Goal: Task Accomplishment & Management: Manage account settings

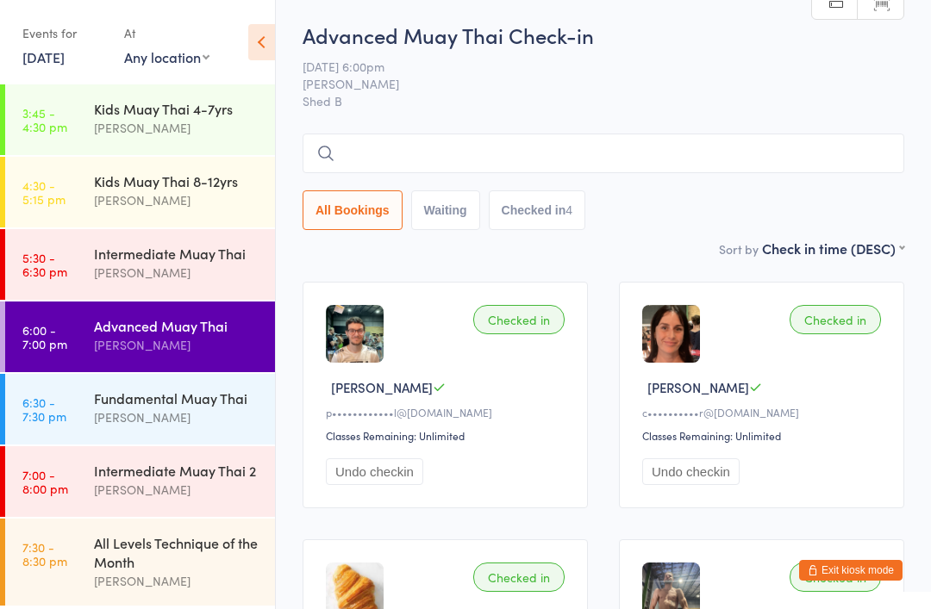
scroll to position [2, 0]
click at [143, 399] on div "Fundamental Muay Thai" at bounding box center [177, 398] width 166 height 19
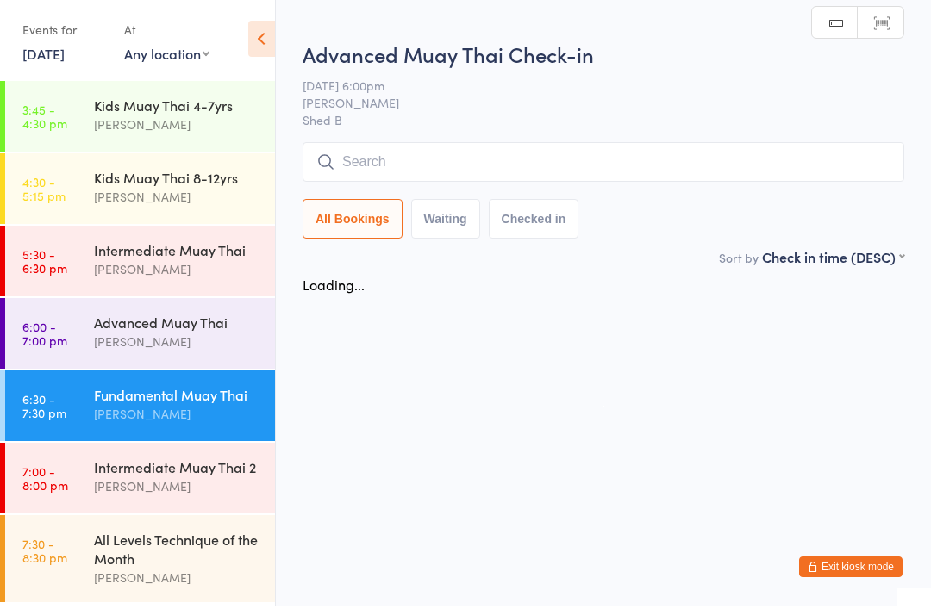
scroll to position [3, 0]
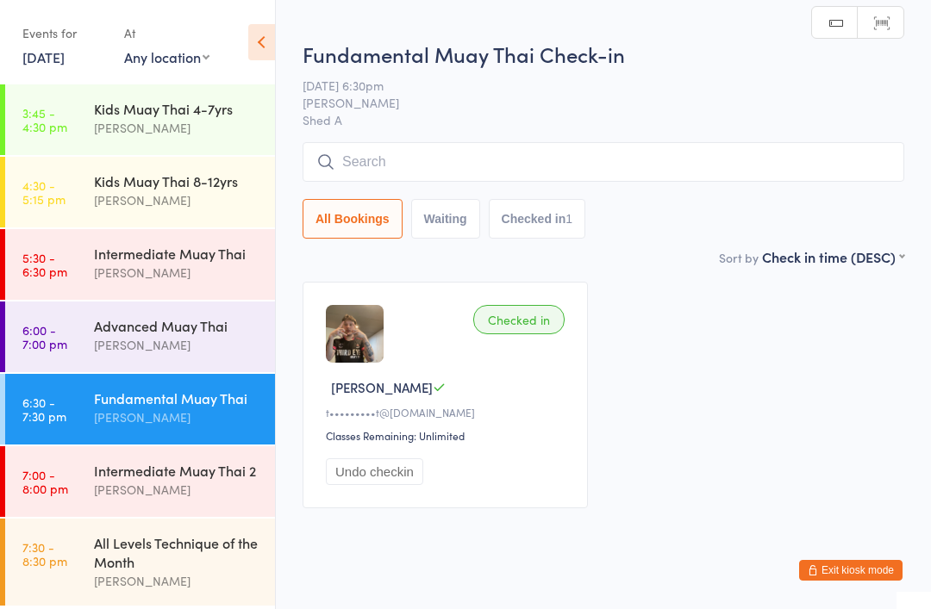
click at [335, 167] on input "search" at bounding box center [602, 162] width 601 height 40
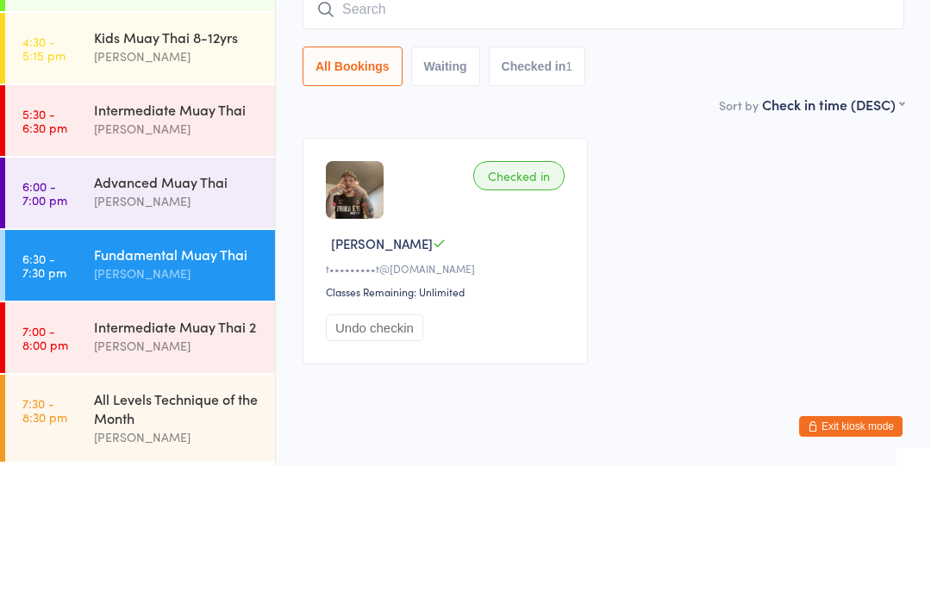
scroll to position [44, 0]
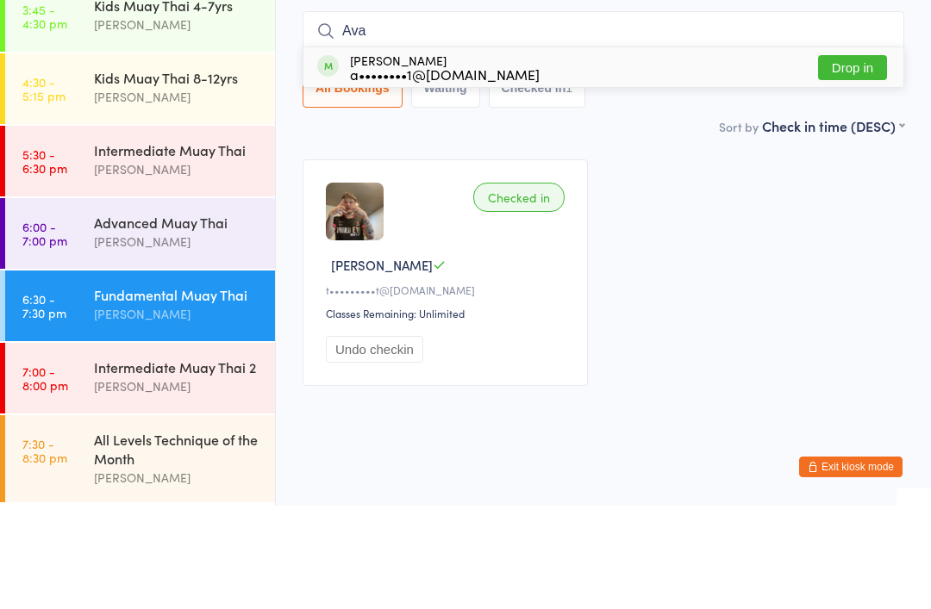
type input "Ava"
click at [405, 171] on div "a••••••••1@[DOMAIN_NAME]" at bounding box center [445, 178] width 190 height 14
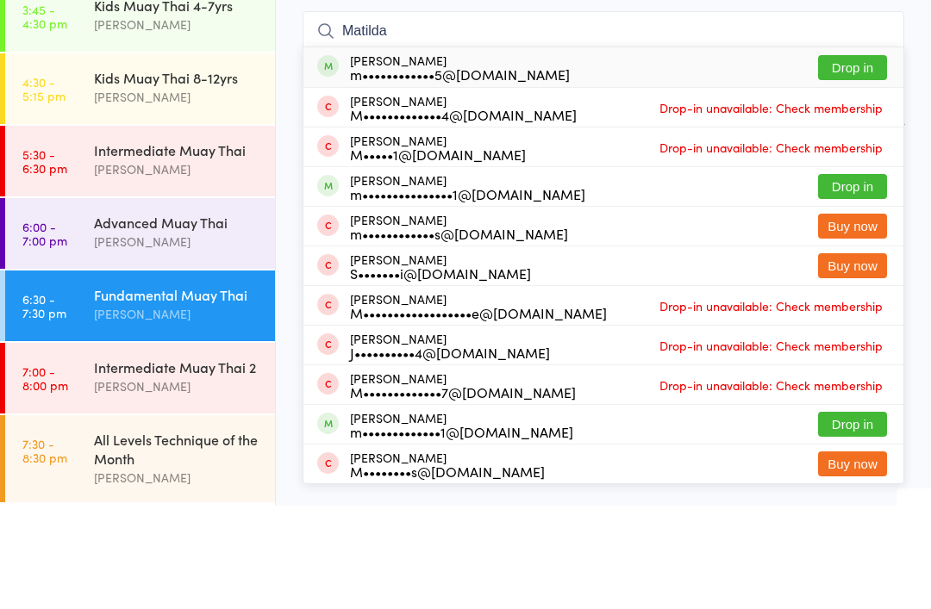
type input "Matilda"
click at [386, 171] on div "m••••••••••••5@[DOMAIN_NAME]" at bounding box center [460, 178] width 220 height 14
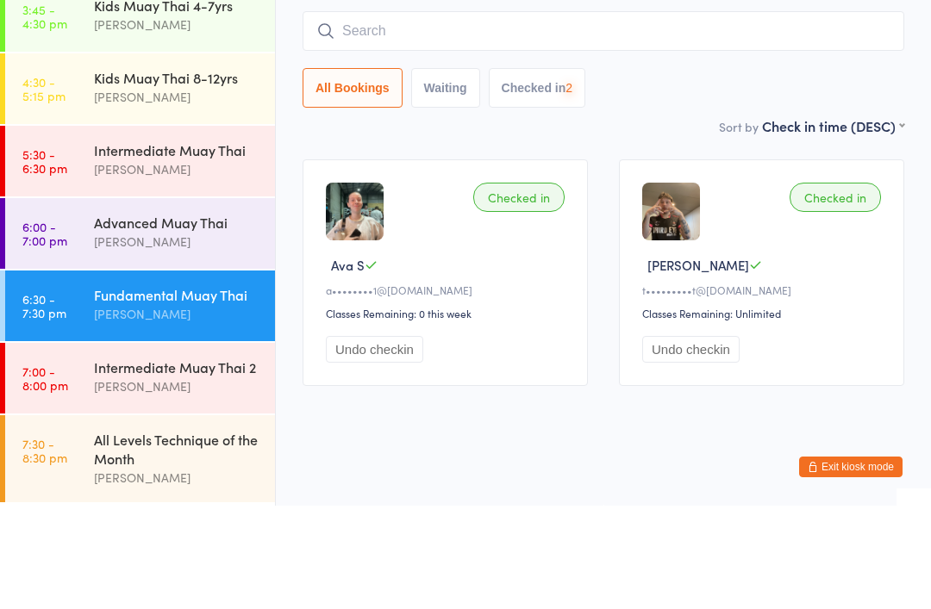
scroll to position [100, 0]
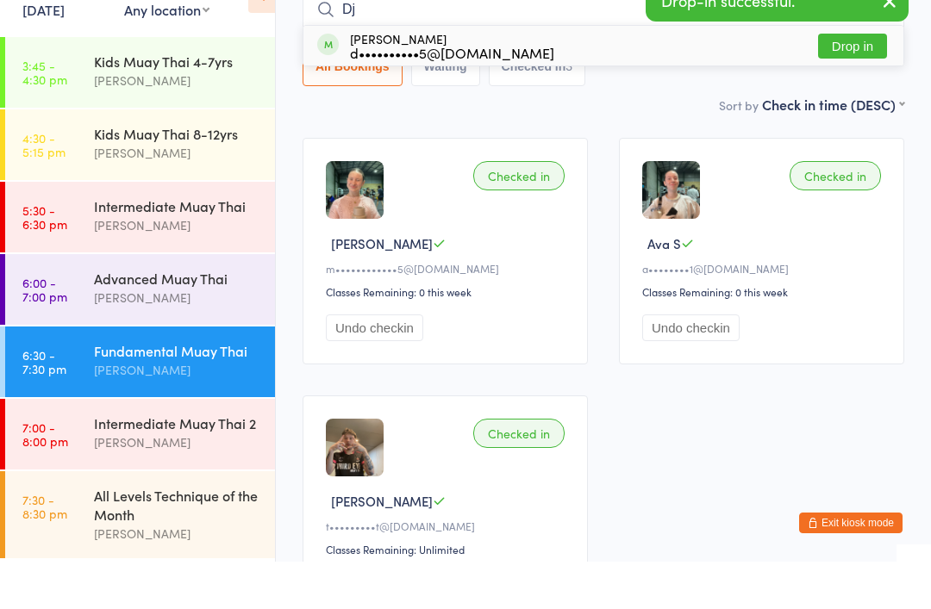
type input "Dj"
click at [352, 93] on div "d••••••••••5@[DOMAIN_NAME]" at bounding box center [452, 100] width 204 height 14
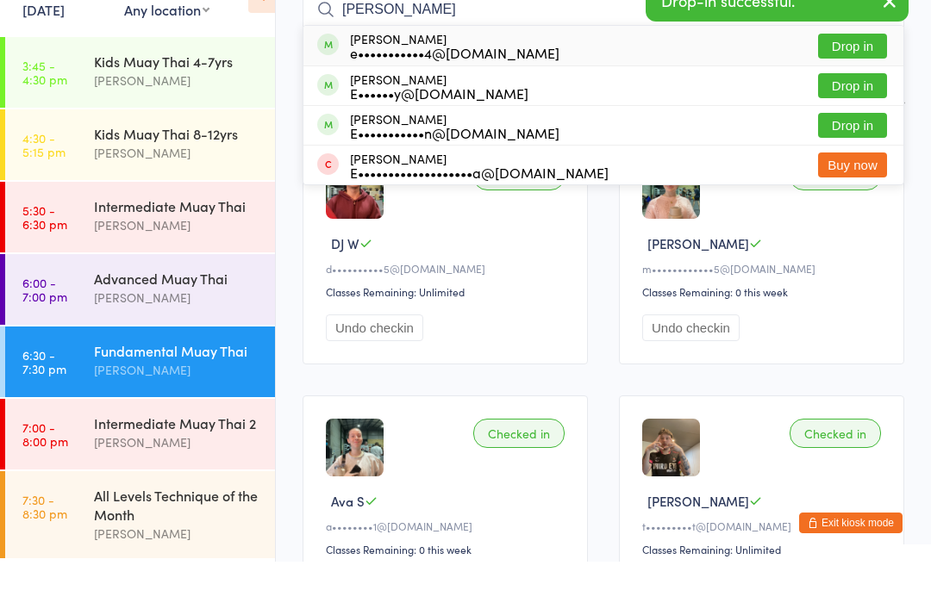
type input "Elia"
click at [358, 93] on div "e•••••••••••4@[DOMAIN_NAME]" at bounding box center [454, 100] width 209 height 14
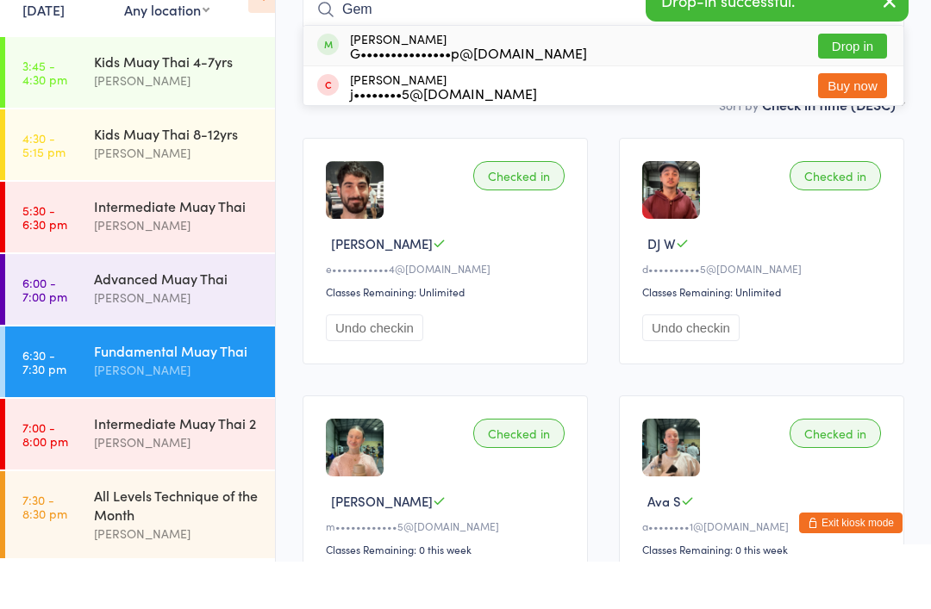
type input "Gem"
click at [363, 93] on div "G•••••••••••••••p@hotmail.com" at bounding box center [468, 100] width 237 height 14
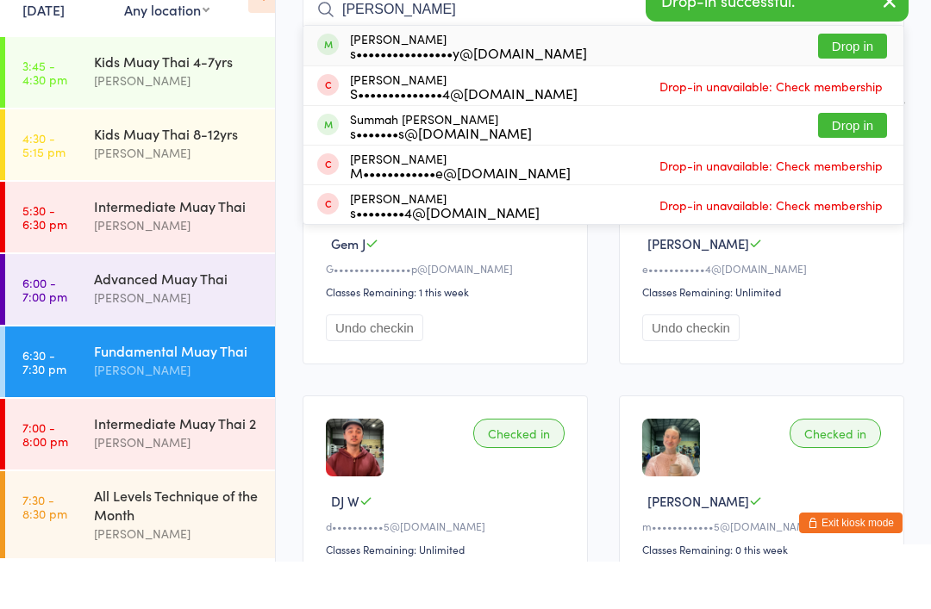
type input "Sarah"
click at [358, 93] on div "s••••••••••••••••y@[DOMAIN_NAME]" at bounding box center [468, 100] width 237 height 14
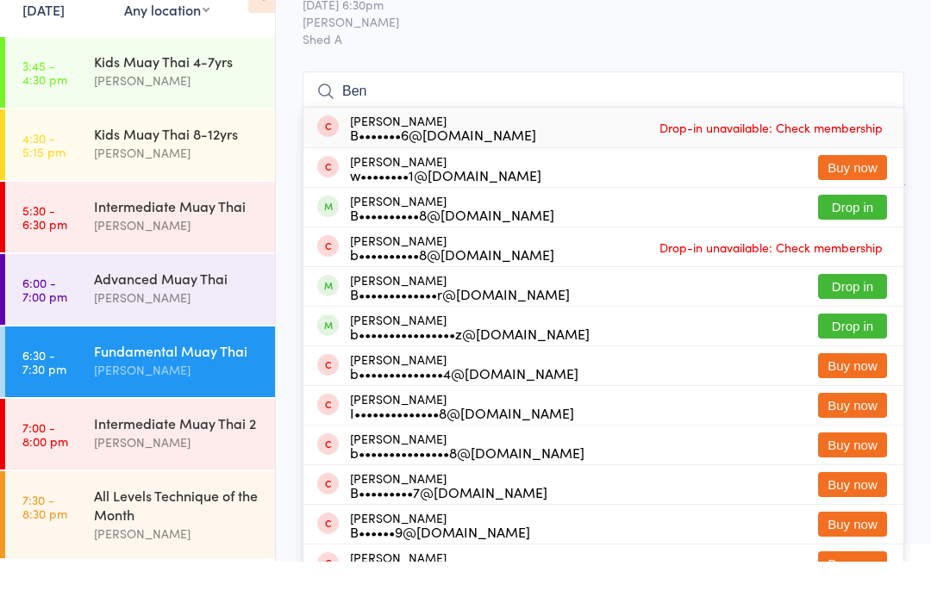
scroll to position [49, 0]
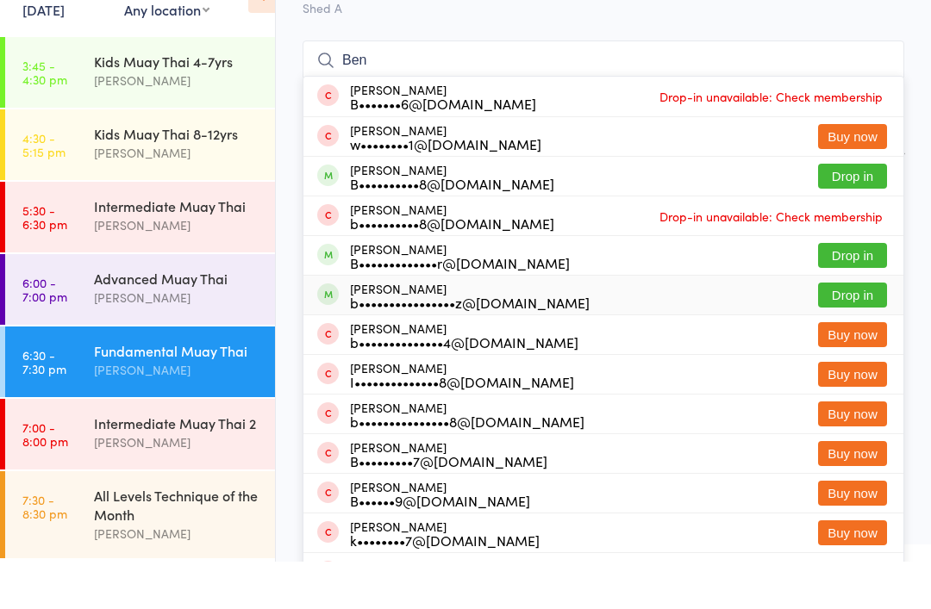
type input "Ben"
click at [449, 343] on div "b••••••••••••••••z@[DOMAIN_NAME]" at bounding box center [470, 350] width 240 height 14
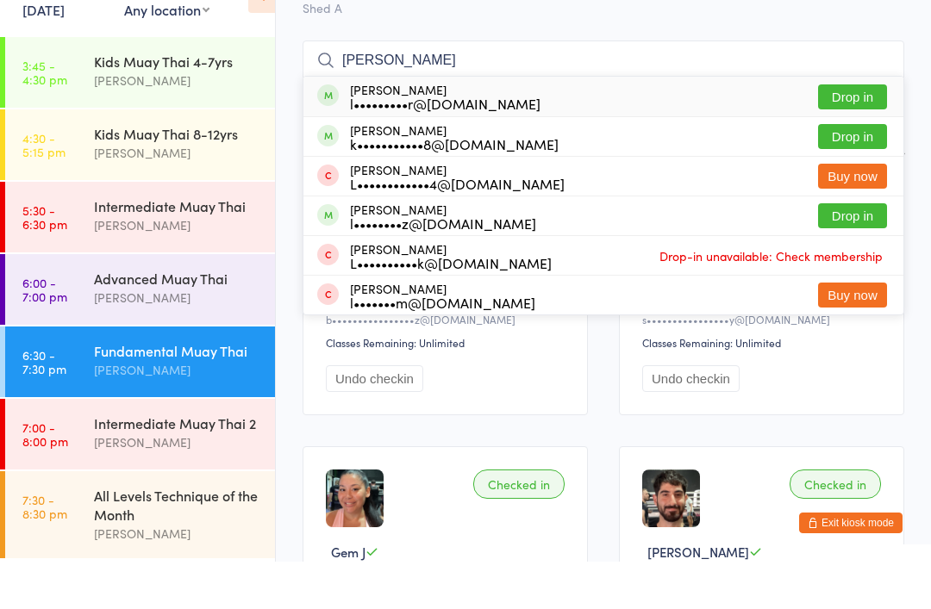
type input "Luke po"
click at [473, 130] on div "Luke Porter l•••••••••r@gmail.com" at bounding box center [445, 144] width 190 height 28
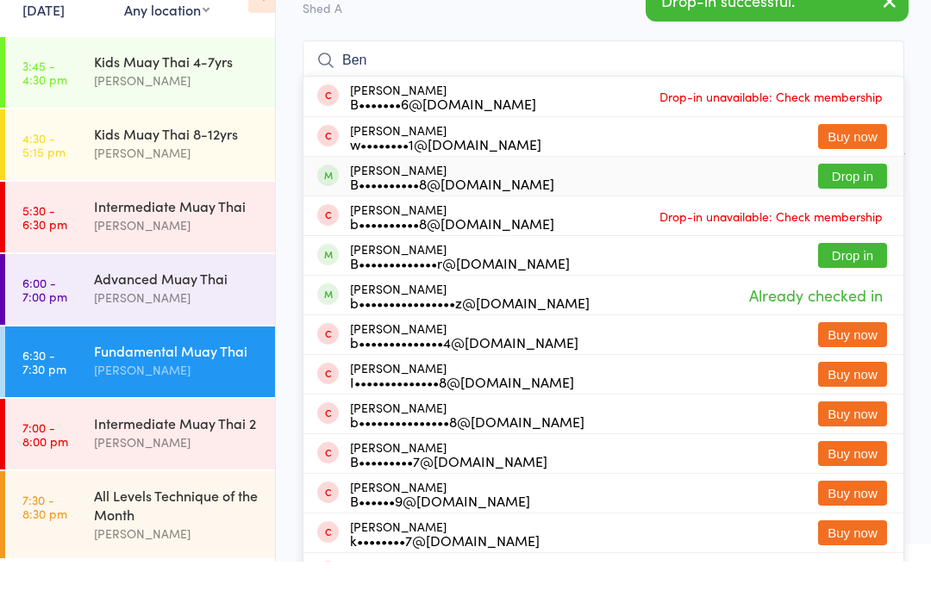
type input "Ben"
click at [374, 224] on div "B••••••••••8@[DOMAIN_NAME]" at bounding box center [452, 231] width 204 height 14
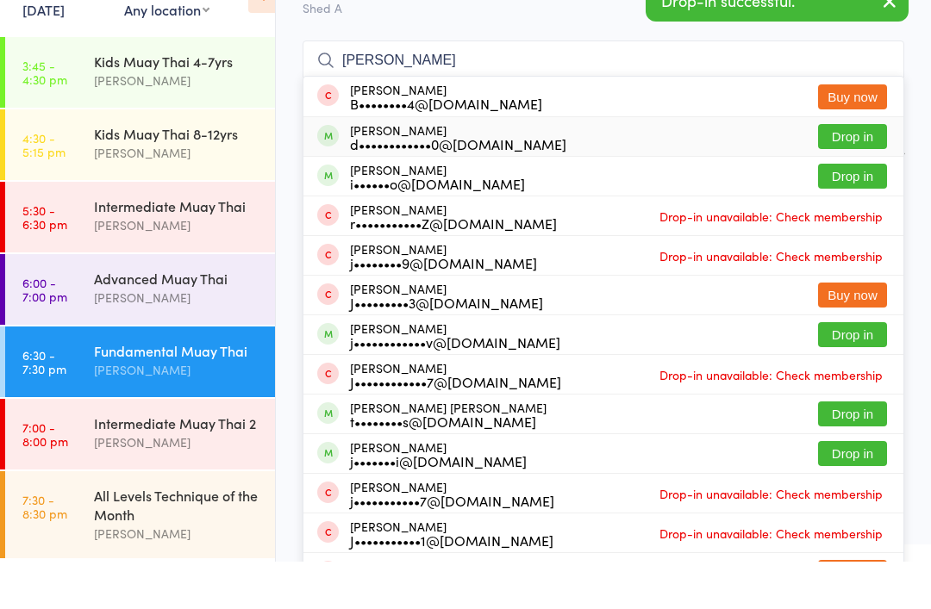
type input "James"
click at [376, 184] on div "d••••••••••••0@[DOMAIN_NAME]" at bounding box center [458, 191] width 216 height 14
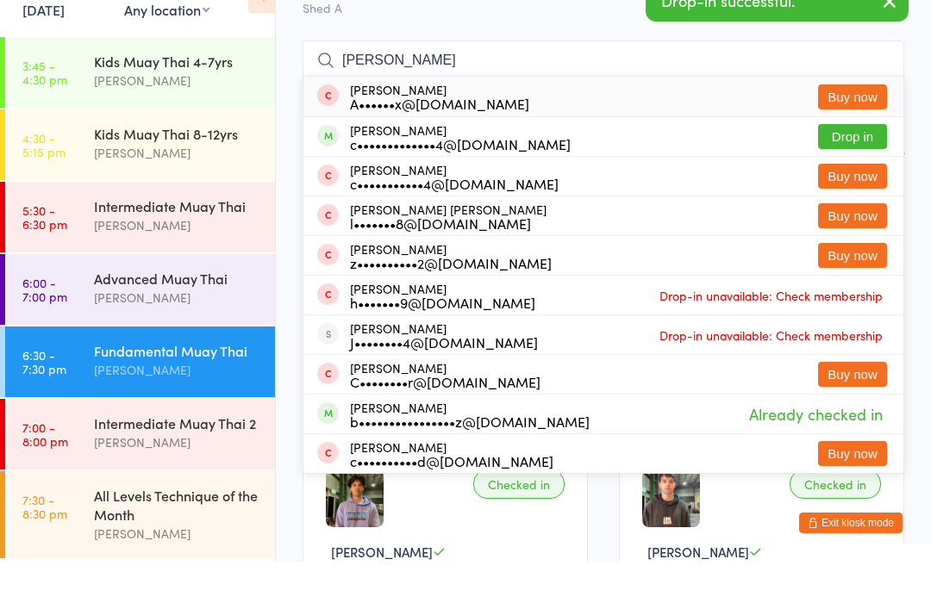
type input "Charlie"
click at [362, 184] on div "c•••••••••••••4@[DOMAIN_NAME]" at bounding box center [460, 191] width 221 height 14
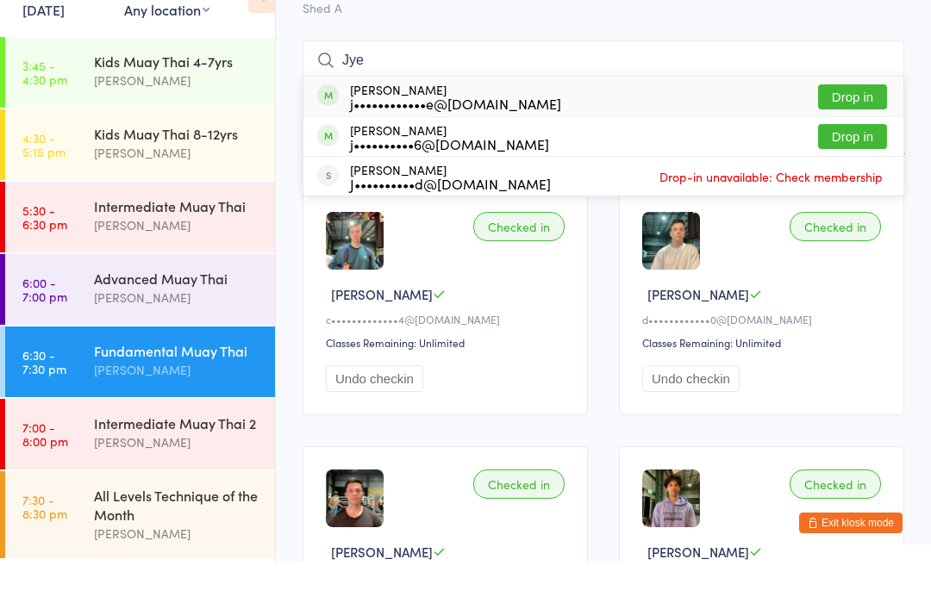
type input "Jye"
click at [358, 144] on div "j••••••••••••e@[DOMAIN_NAME]" at bounding box center [455, 151] width 211 height 14
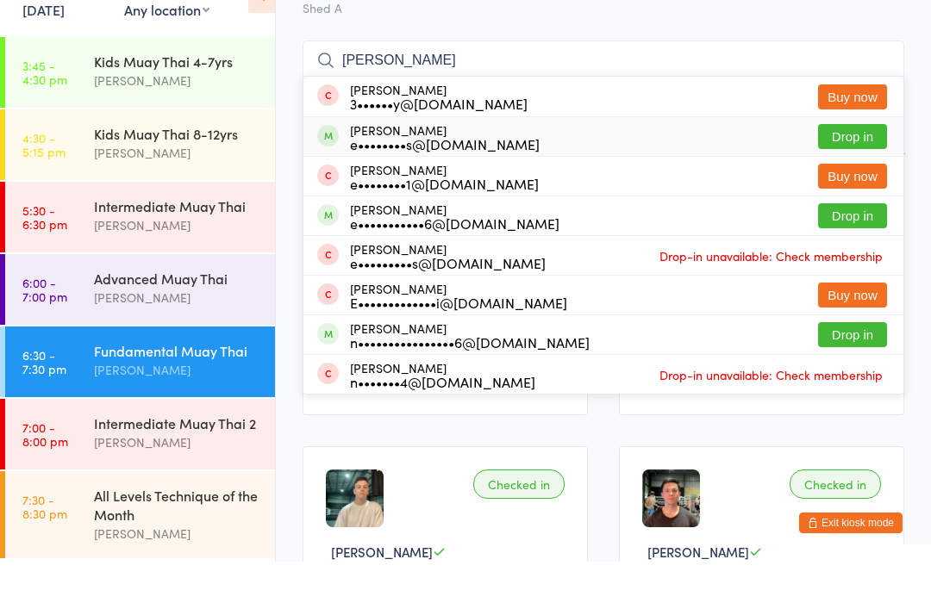
type input "Ethan"
click at [354, 171] on div "Ethan King e••••••••s@icloud.com" at bounding box center [445, 185] width 190 height 28
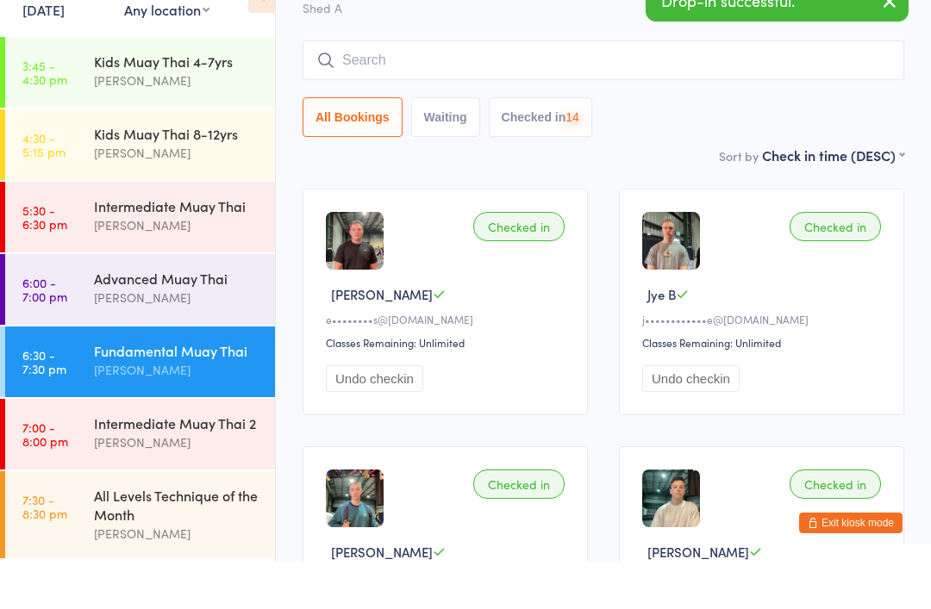
click at [881, 581] on button "Exit kiosk mode" at bounding box center [850, 570] width 103 height 21
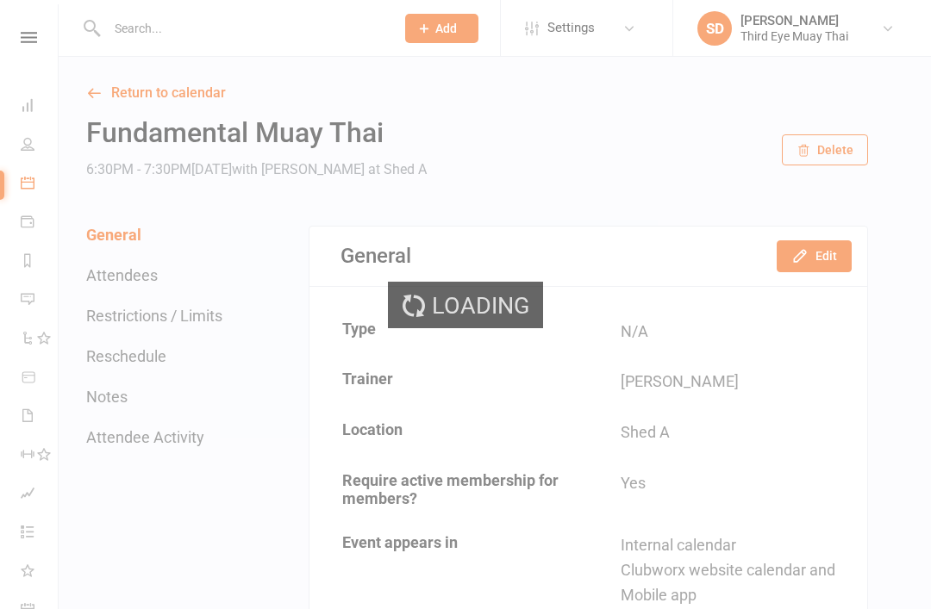
click at [155, 22] on input "text" at bounding box center [242, 28] width 281 height 24
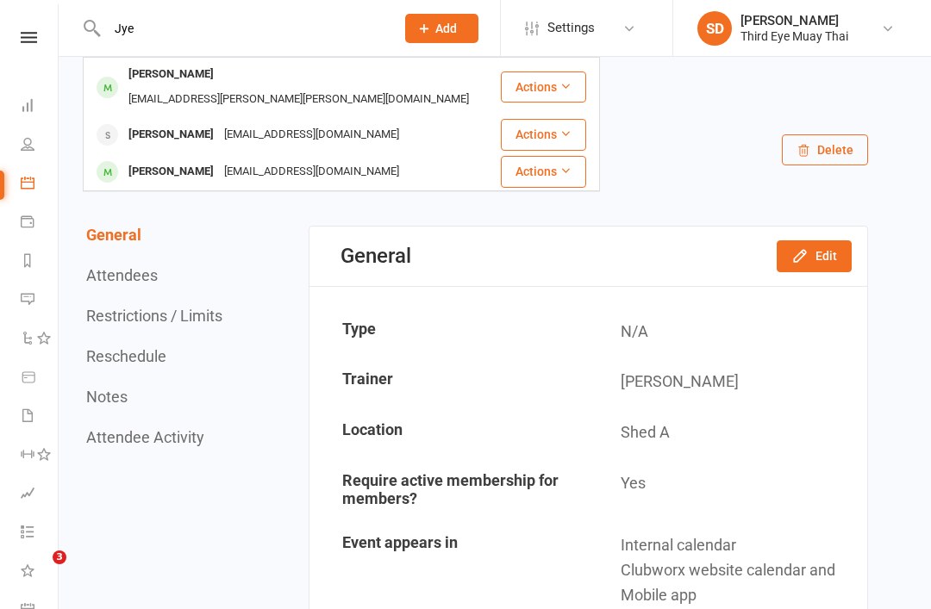
type input "Jye"
click at [141, 81] on div "[PERSON_NAME]" at bounding box center [171, 74] width 96 height 25
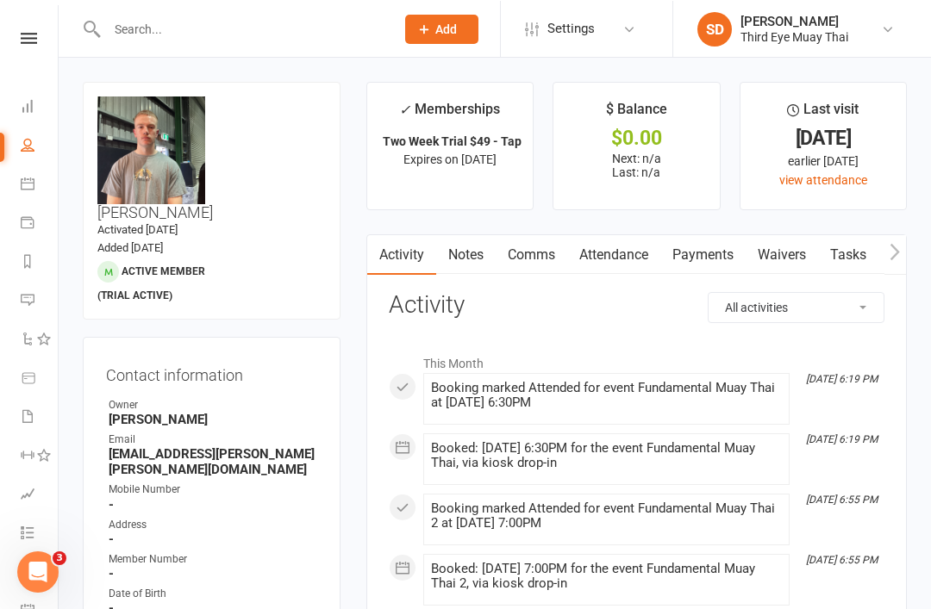
click at [30, 97] on link "Dashboard" at bounding box center [40, 107] width 39 height 39
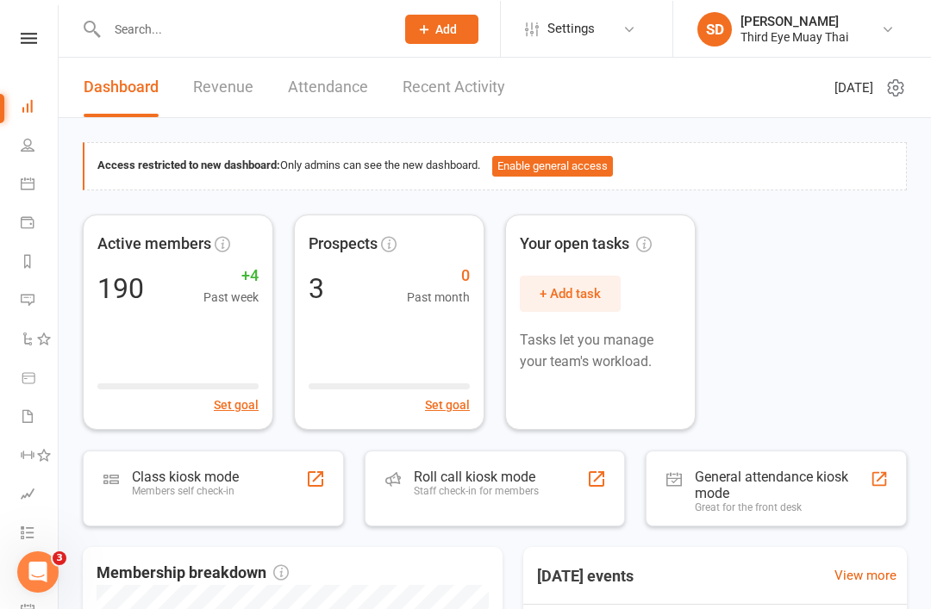
click at [207, 490] on div "Members self check-in" at bounding box center [185, 490] width 107 height 12
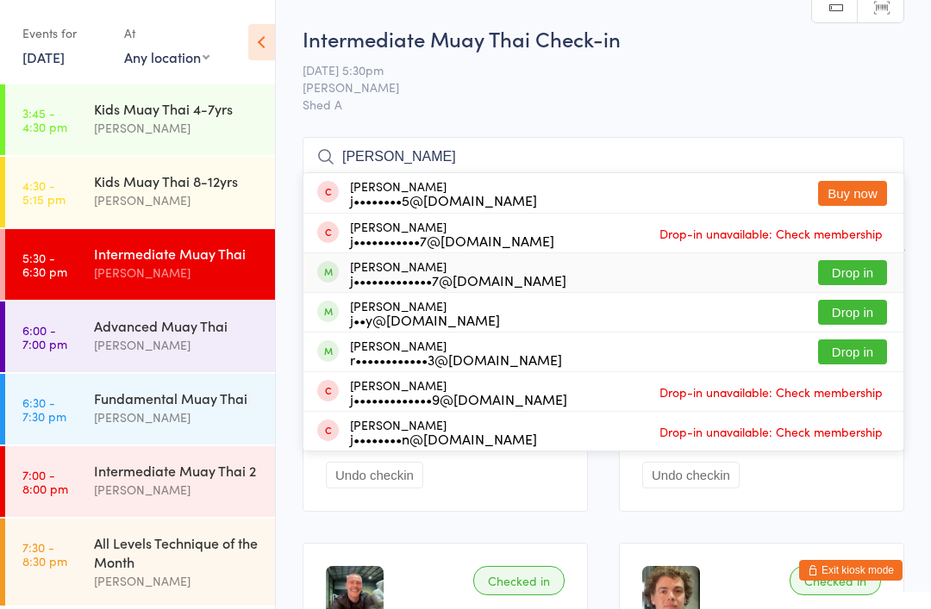
type input "Joe"
click at [354, 277] on div "j•••••••••••••7@outlook.com" at bounding box center [458, 280] width 216 height 14
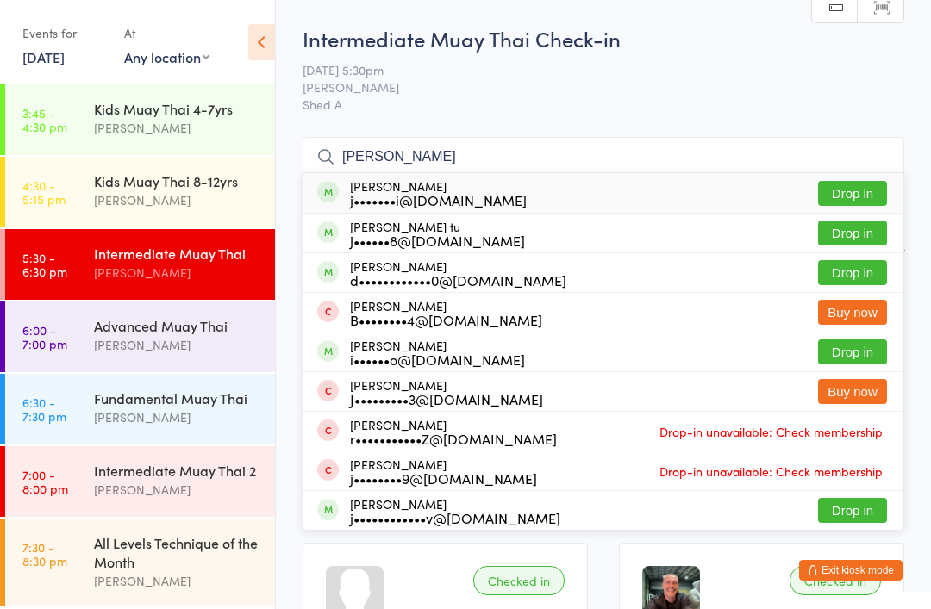
type input "Jamie"
click at [388, 197] on div "j•••••••i@[DOMAIN_NAME]" at bounding box center [438, 200] width 177 height 14
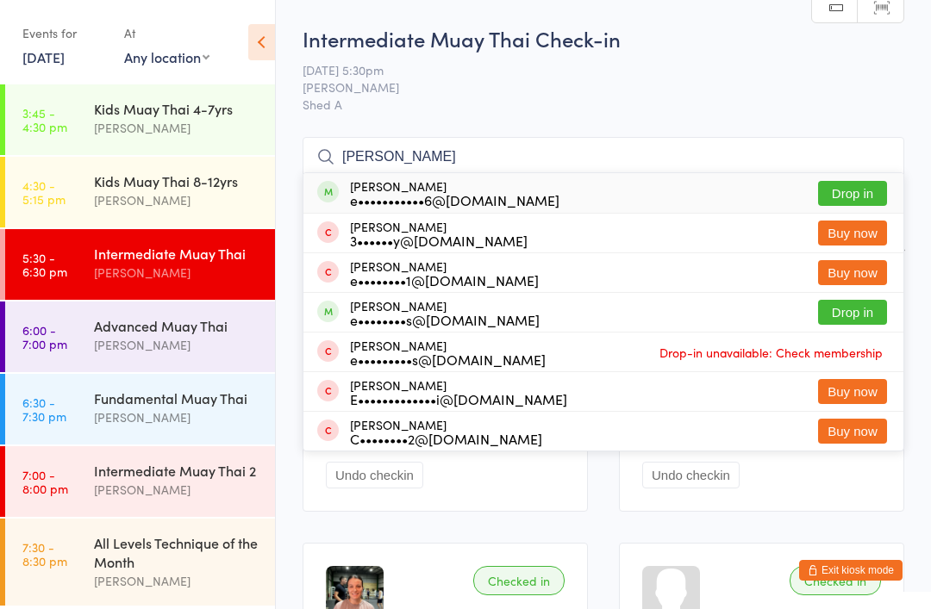
type input "Ethan tre"
click at [356, 206] on div "e•••••••••••6@[DOMAIN_NAME]" at bounding box center [454, 200] width 209 height 14
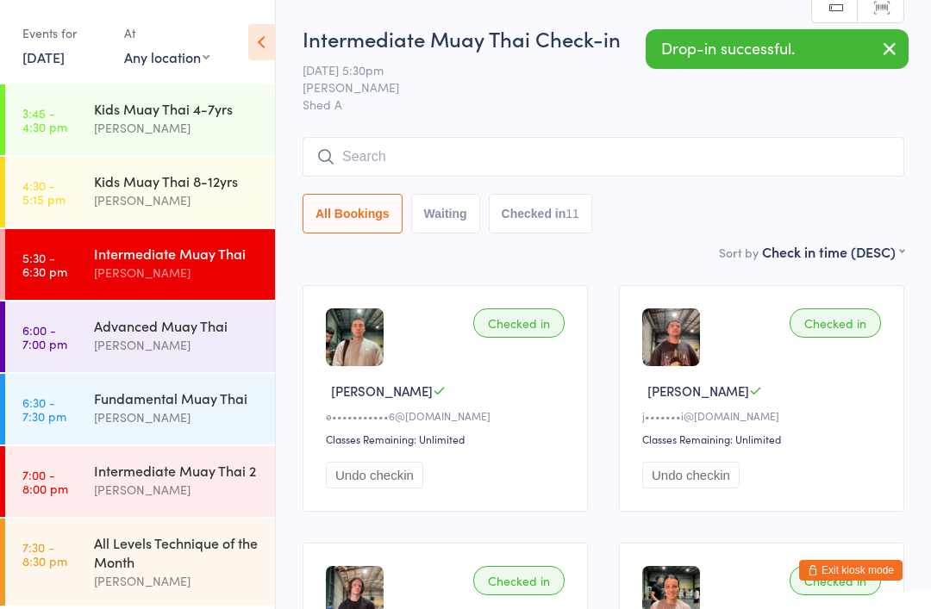
click at [857, 581] on button "Exit kiosk mode" at bounding box center [850, 570] width 103 height 21
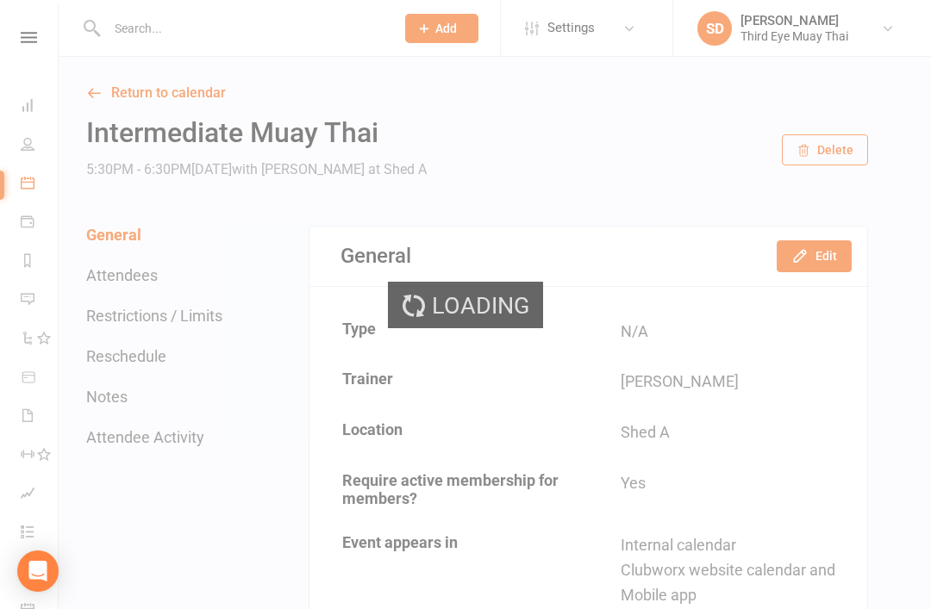
click at [156, 31] on input "text" at bounding box center [242, 28] width 281 height 24
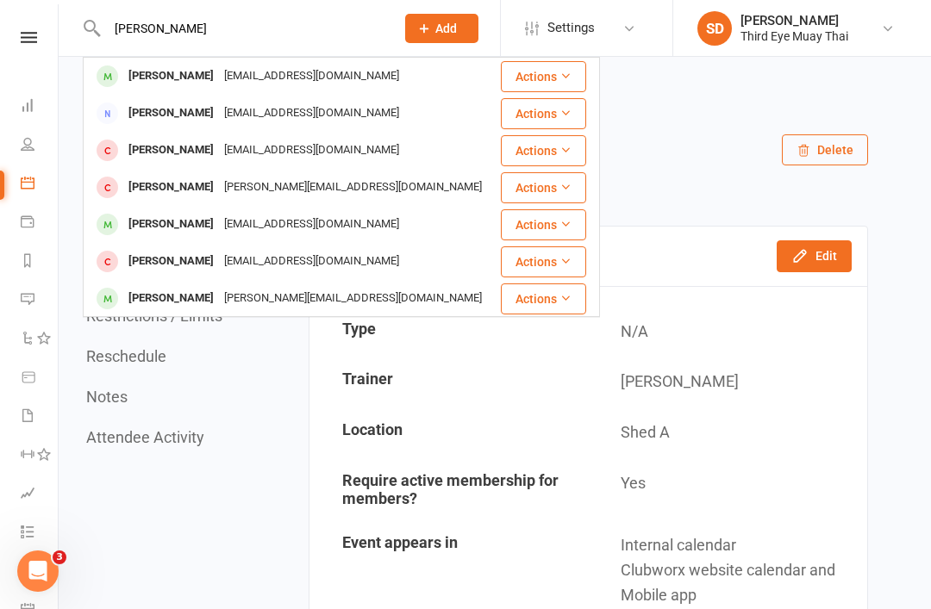
type input "Joe mitc"
click at [141, 78] on div "Joe Mitchell" at bounding box center [171, 76] width 96 height 25
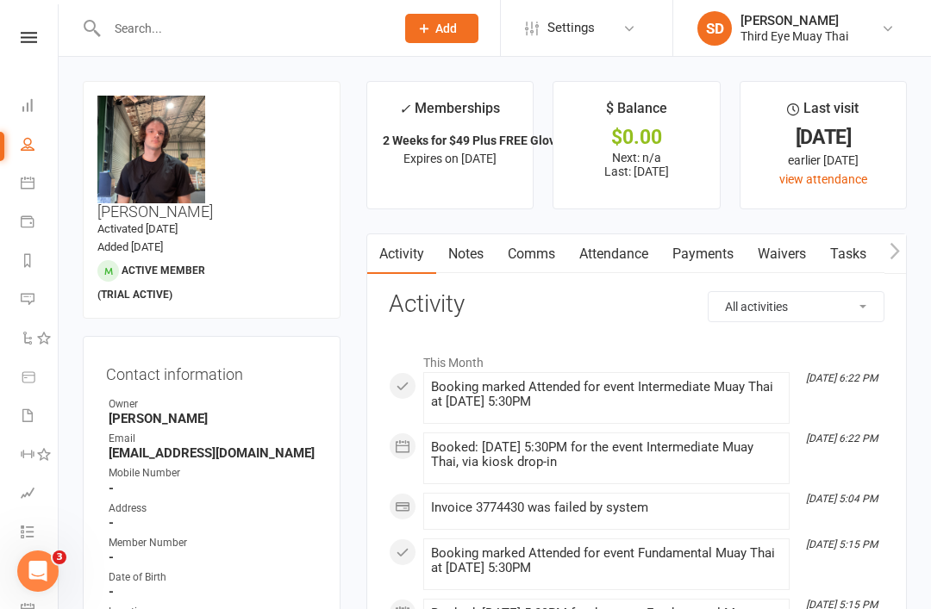
click at [714, 271] on link "Payments" at bounding box center [702, 254] width 85 height 40
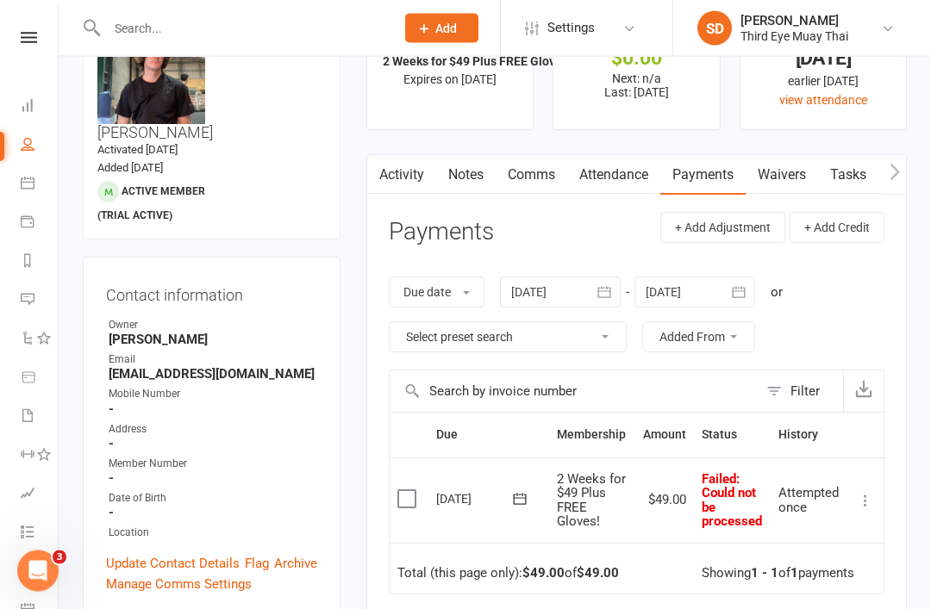
click at [863, 493] on icon at bounding box center [865, 501] width 17 height 17
click at [804, 563] on link "Mark as Paid (POS)" at bounding box center [789, 569] width 171 height 34
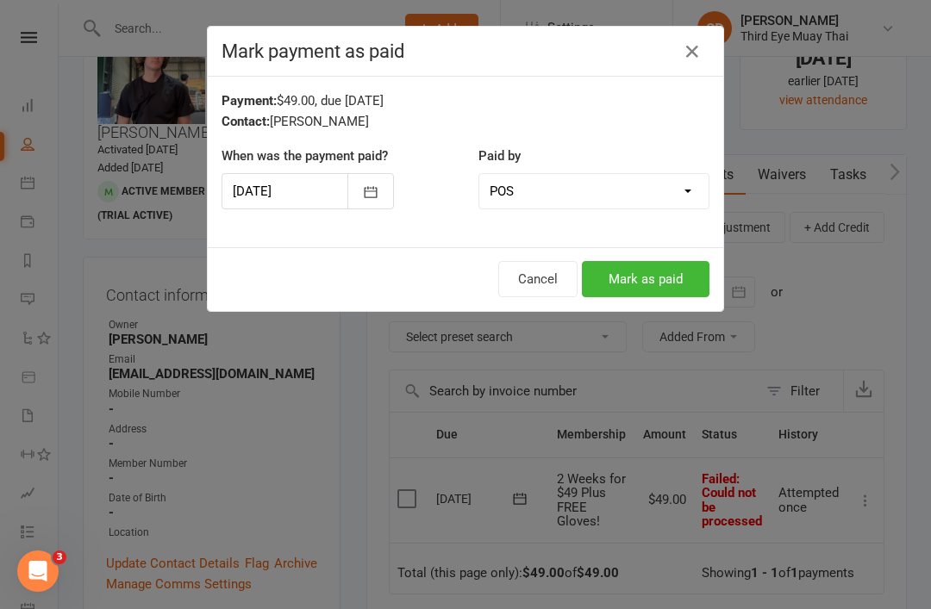
click at [663, 276] on button "Mark as paid" at bounding box center [646, 279] width 128 height 36
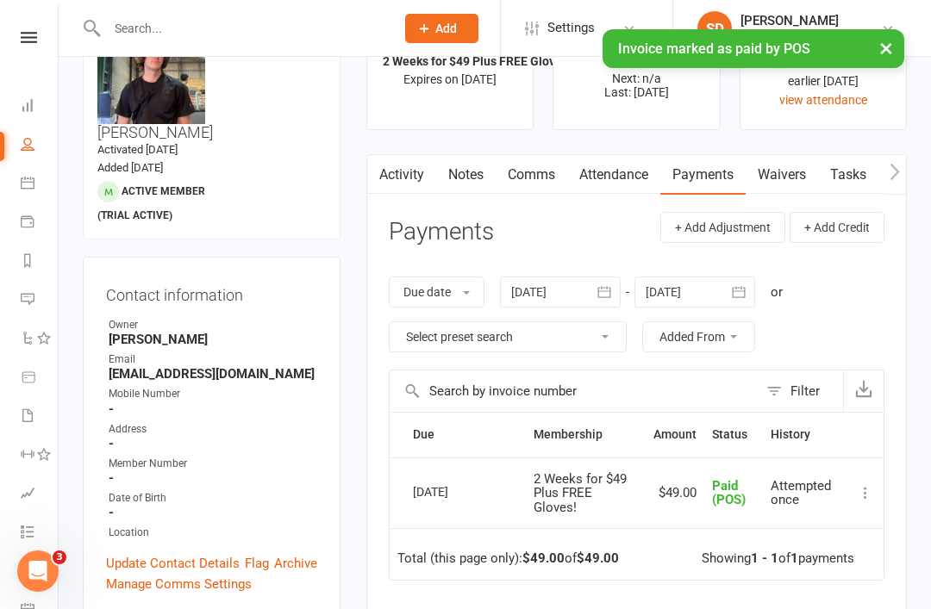
click at [22, 117] on link "Dashboard" at bounding box center [40, 107] width 39 height 39
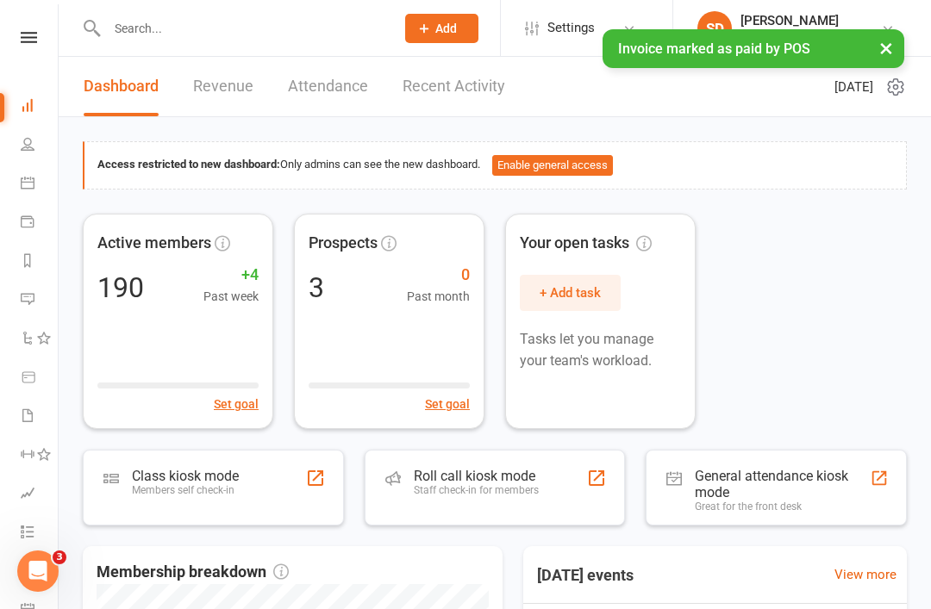
click at [190, 459] on div "Class kiosk mode Members self check-in" at bounding box center [213, 488] width 261 height 76
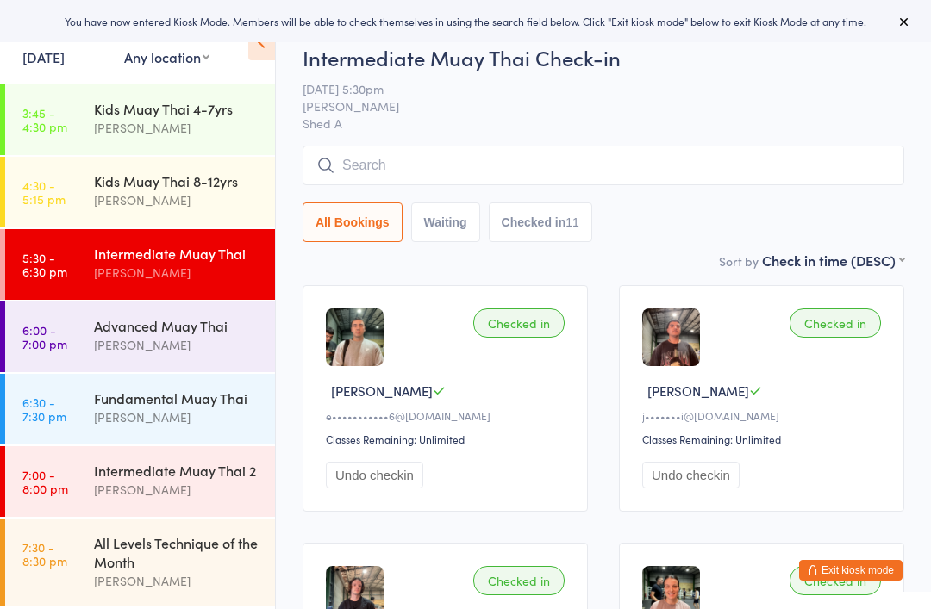
click at [146, 397] on div "Fundamental Muay Thai" at bounding box center [177, 398] width 166 height 19
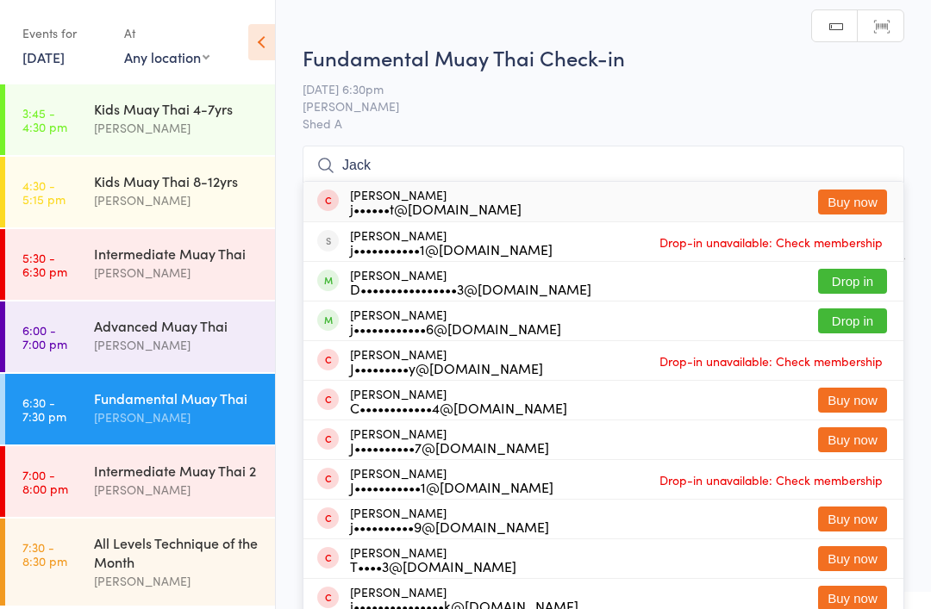
type input "Jack"
click at [371, 328] on div "j••••••••••••6@[DOMAIN_NAME]" at bounding box center [455, 328] width 211 height 14
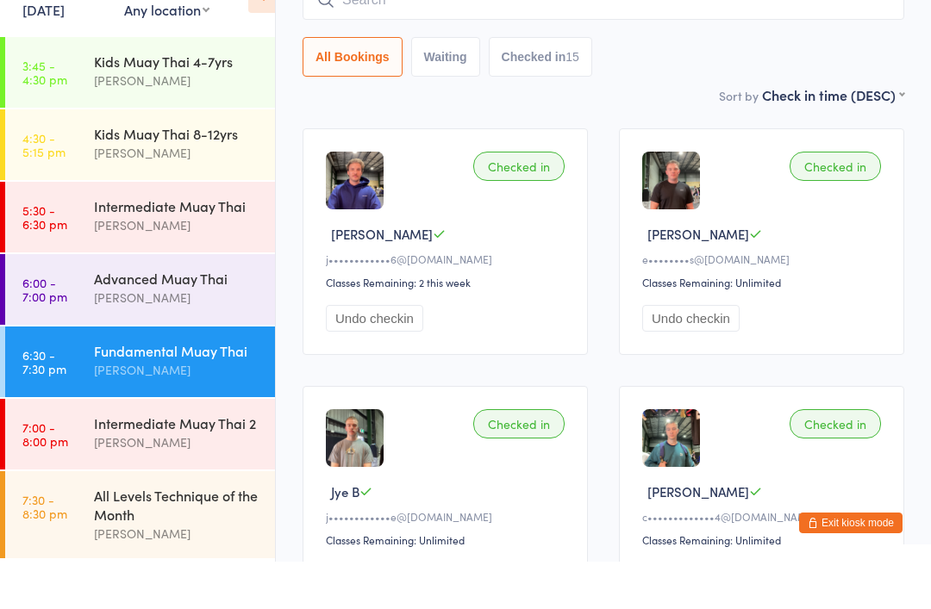
scroll to position [110, 0]
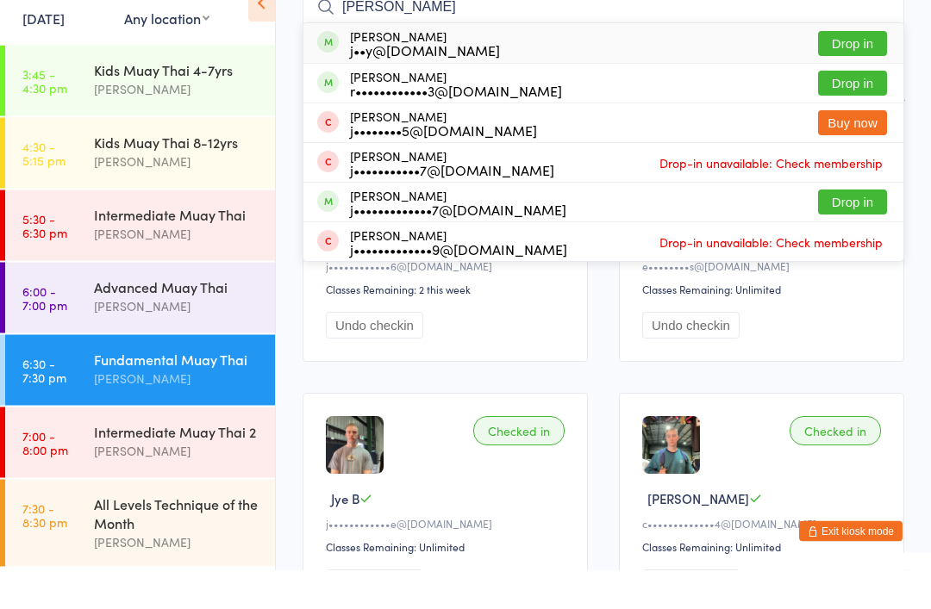
type input "[PERSON_NAME]"
click at [439, 69] on div "Joey Long j••y@notshort.net" at bounding box center [425, 83] width 150 height 28
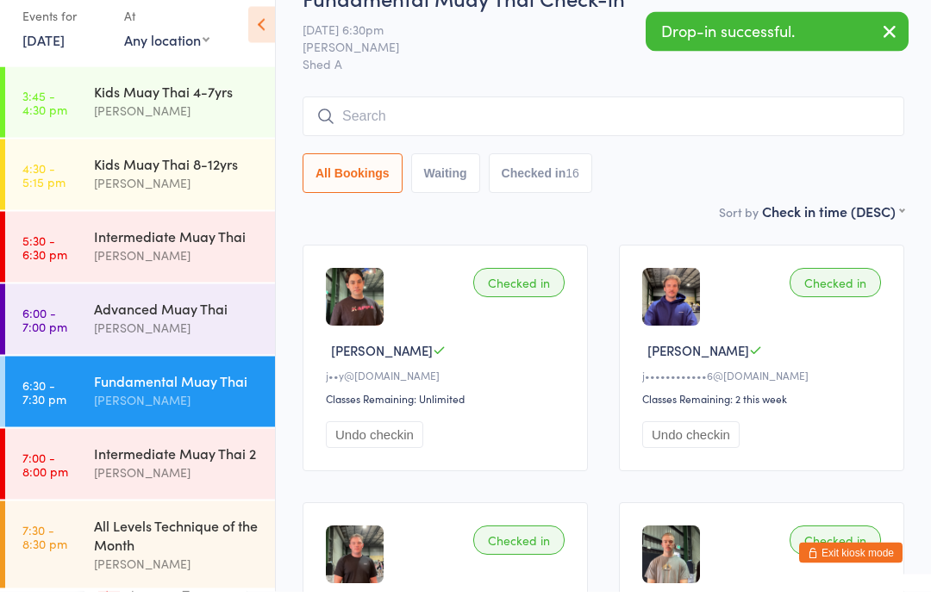
scroll to position [0, 0]
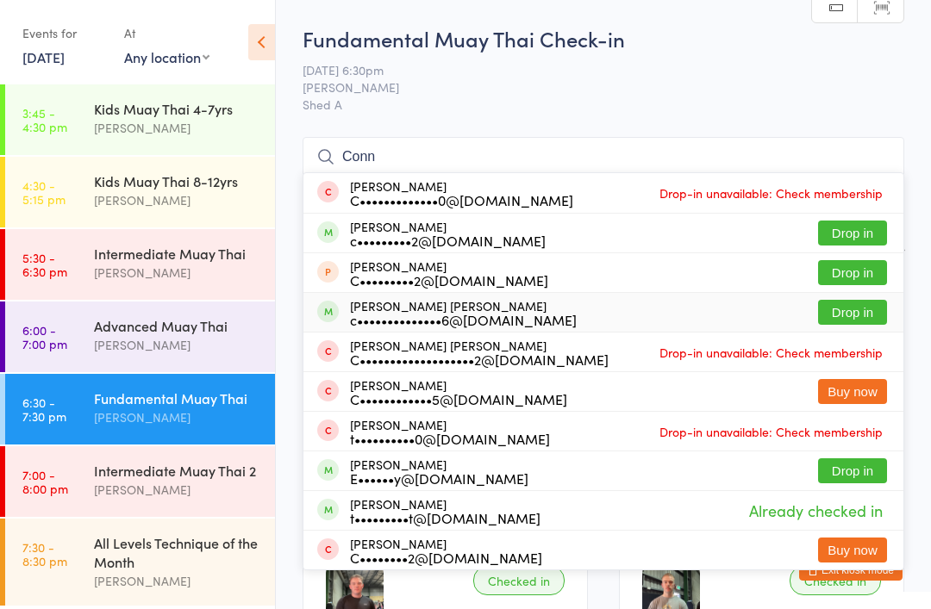
type input "Conn"
click at [431, 320] on div "c••••••••••••••6@outlook.com" at bounding box center [463, 320] width 227 height 14
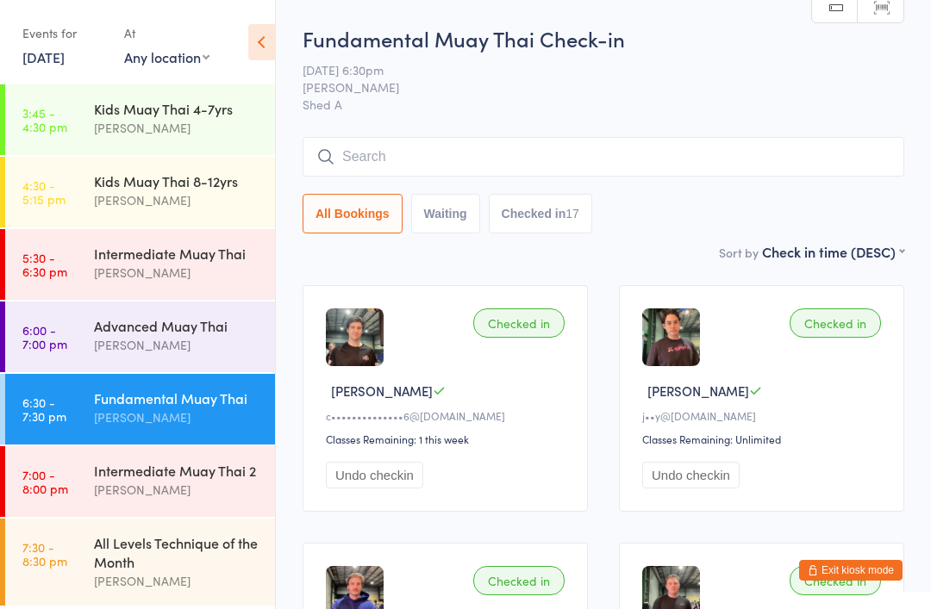
click at [867, 564] on button "Exit kiosk mode" at bounding box center [850, 570] width 103 height 21
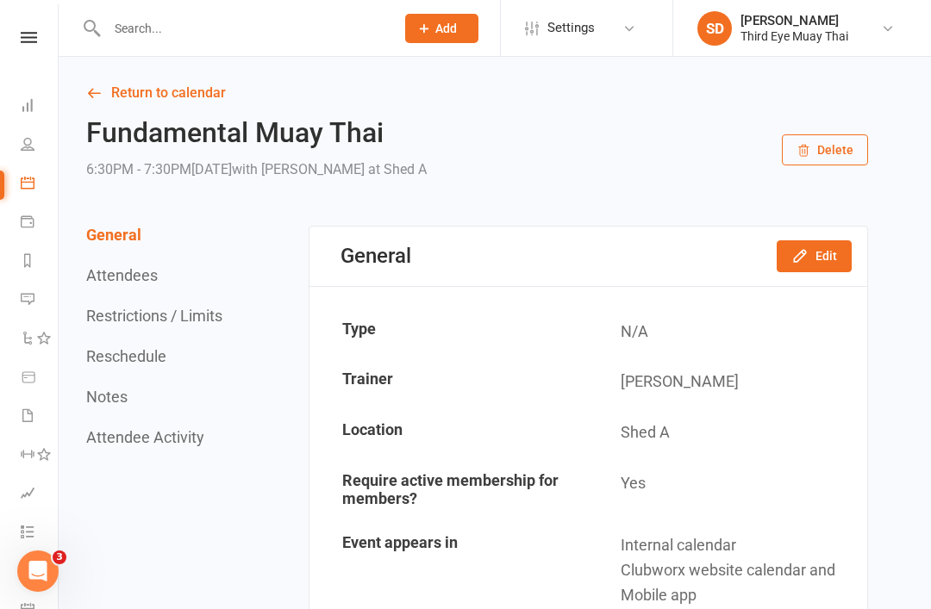
click at [190, 22] on input "text" at bounding box center [242, 28] width 281 height 24
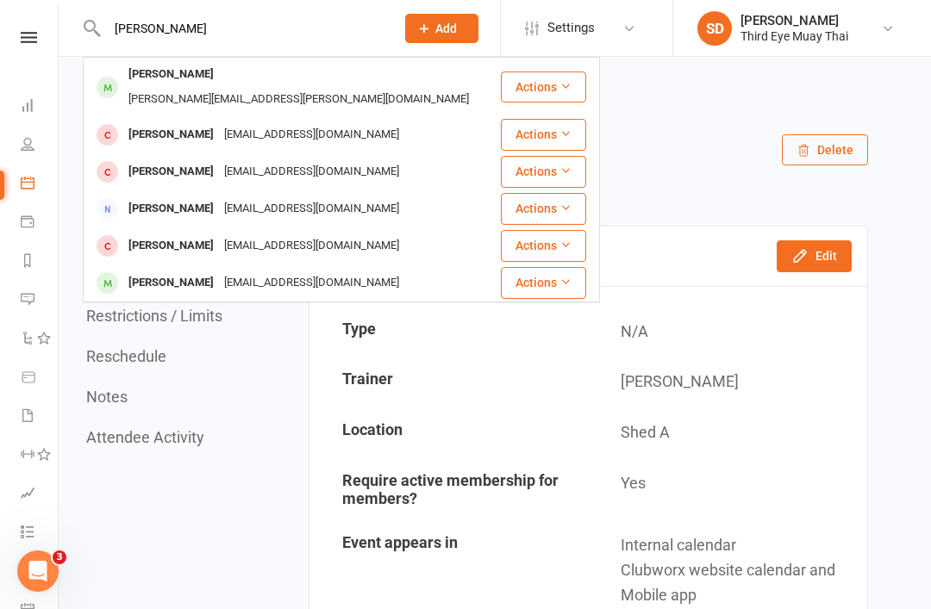
type input "[PERSON_NAME]"
click at [197, 62] on div "Alicia Purser alicia.k.purser@gmail.com" at bounding box center [291, 87] width 414 height 57
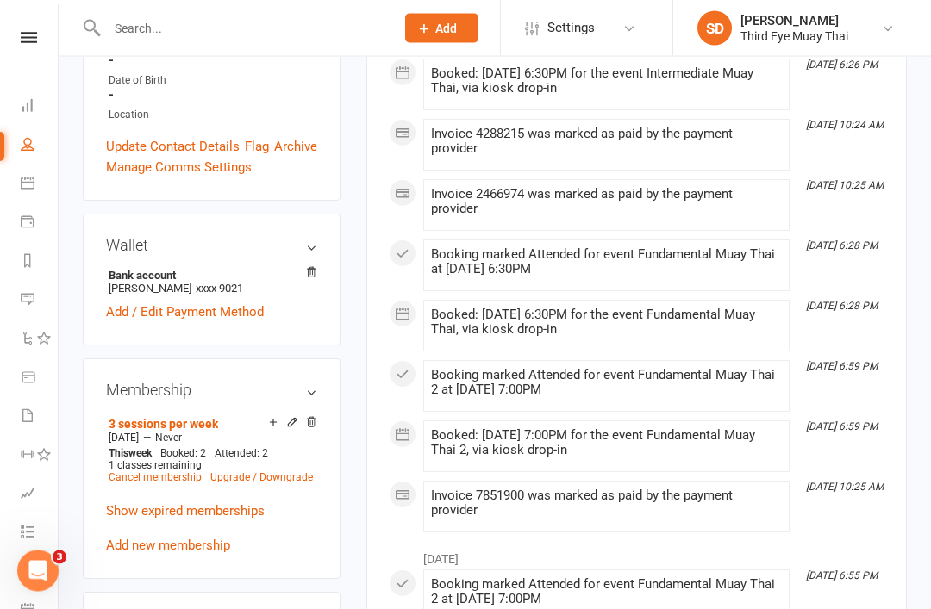
scroll to position [498, 0]
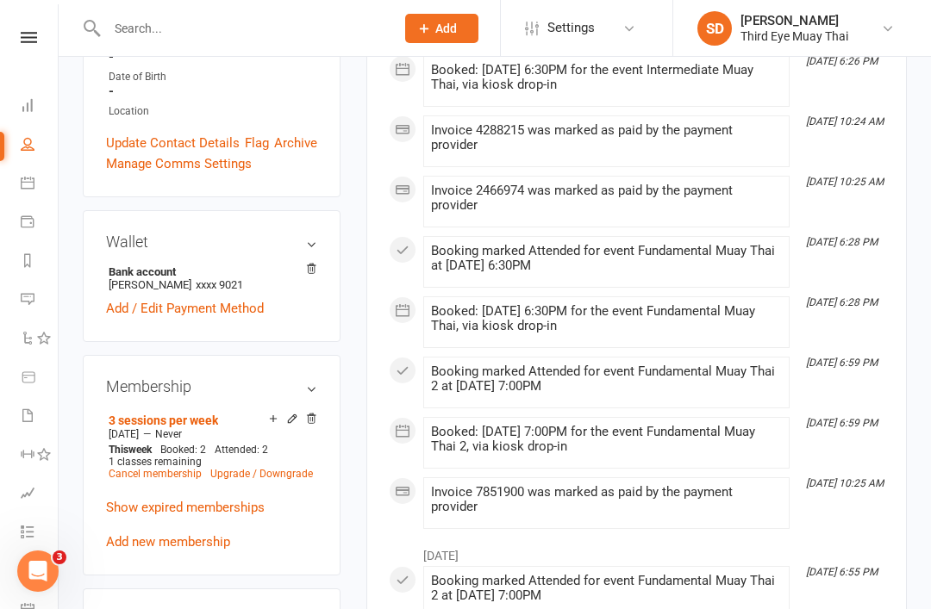
click at [234, 468] on link "Upgrade / Downgrade" at bounding box center [261, 474] width 103 height 12
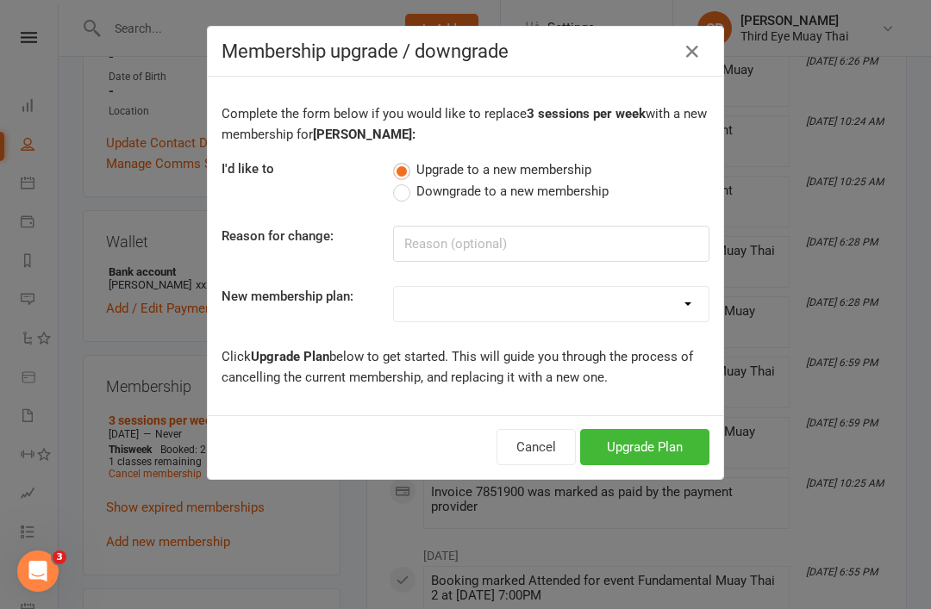
click at [477, 295] on select "1 per week casual visit 1 per week casual visit (no registration fee) 2 session…" at bounding box center [551, 304] width 315 height 34
select select "5"
click at [660, 432] on button "Upgrade Plan" at bounding box center [644, 447] width 129 height 36
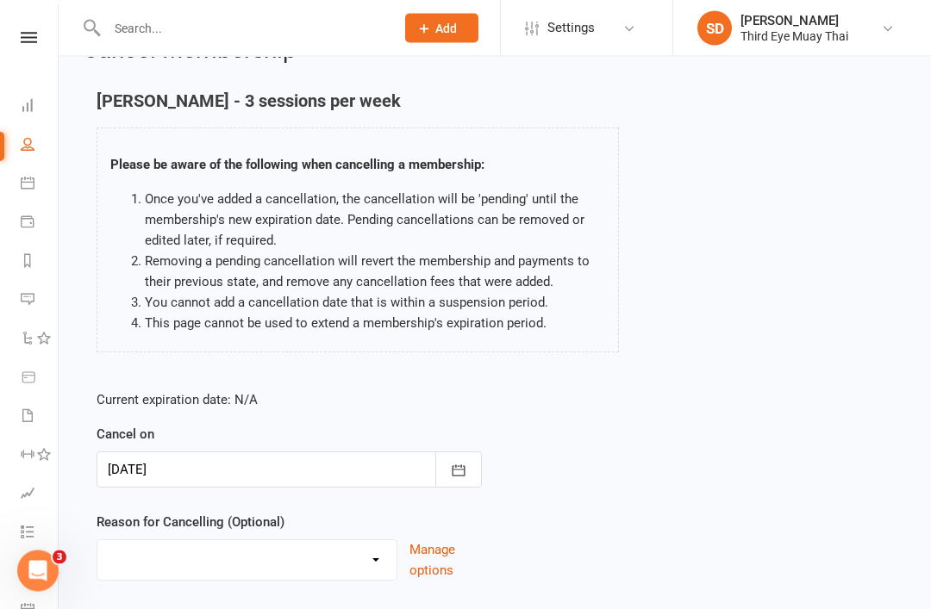
scroll to position [115, 0]
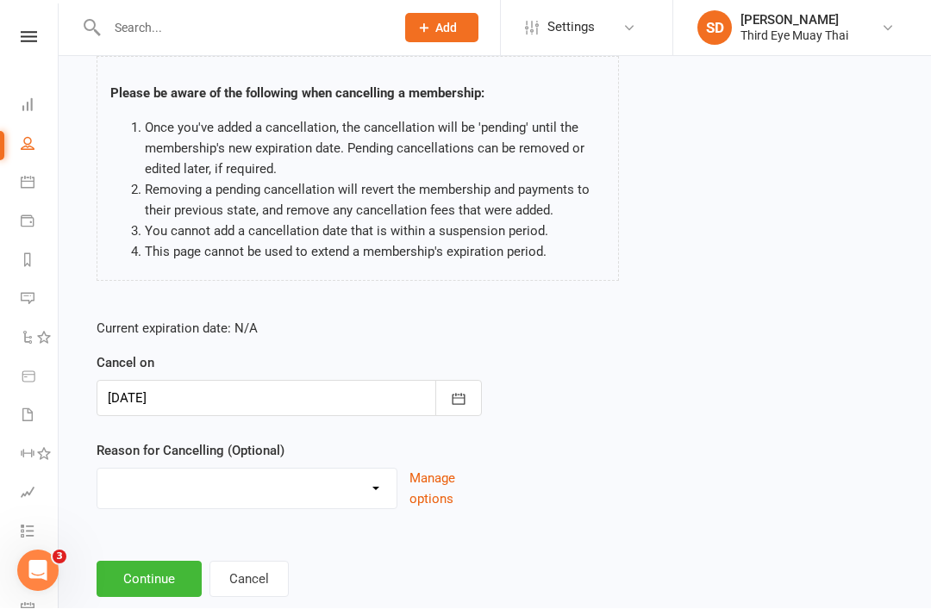
click at [164, 580] on button "Continue" at bounding box center [149, 580] width 105 height 36
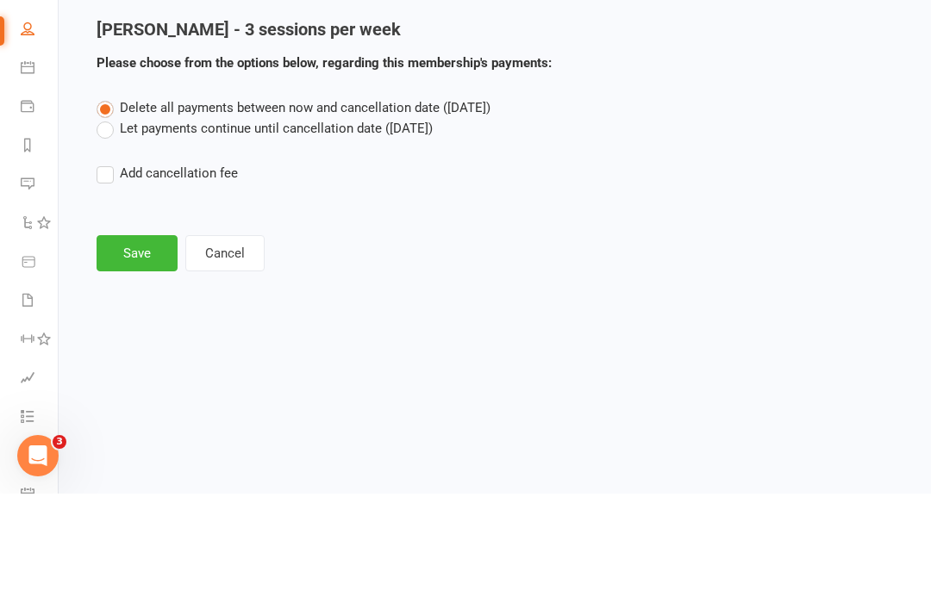
click at [235, 215] on span "Delete all payments between now and cancellation date (Sep 16, 2025)" at bounding box center [305, 223] width 371 height 16
click at [108, 213] on input "Delete all payments between now and cancellation date (Sep 16, 2025)" at bounding box center [102, 213] width 11 height 0
click at [252, 234] on label "Let payments continue until cancellation date (Sep 16, 2025)" at bounding box center [265, 244] width 336 height 21
click at [108, 234] on input "Let payments continue until cancellation date (Sep 16, 2025)" at bounding box center [102, 234] width 11 height 0
click at [155, 351] on button "Save" at bounding box center [137, 369] width 81 height 36
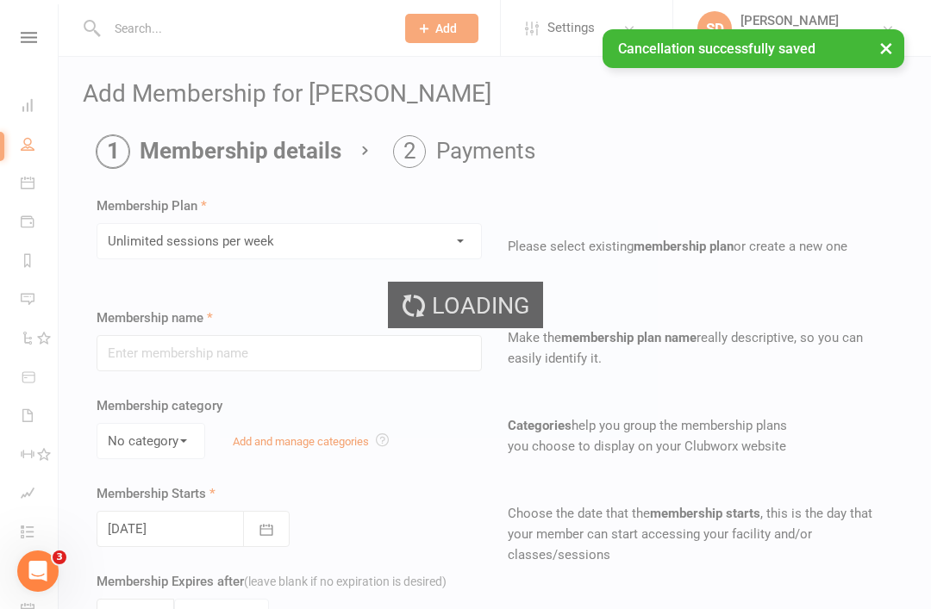
type input "Unlimited sessions per week"
select select "0"
type input "0"
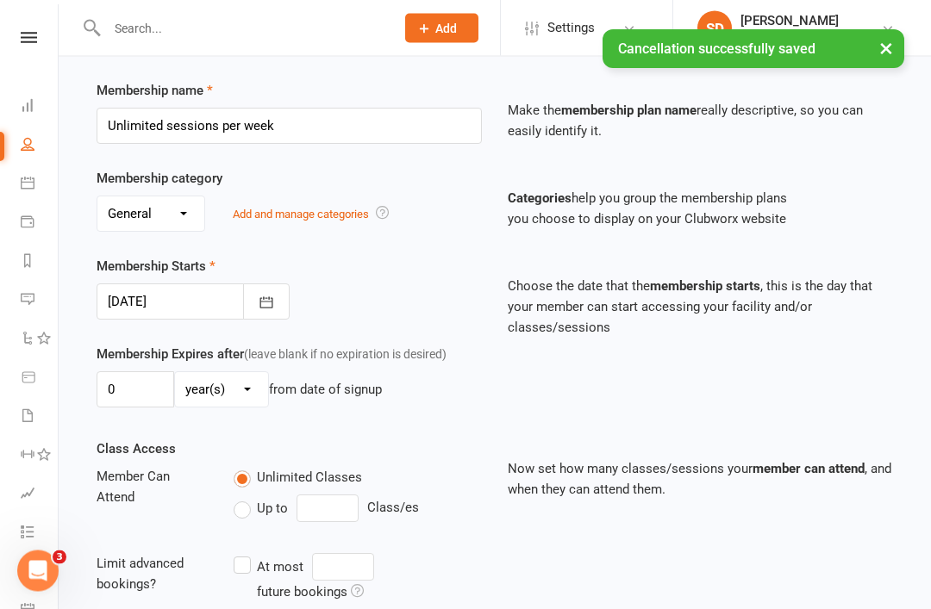
scroll to position [575, 0]
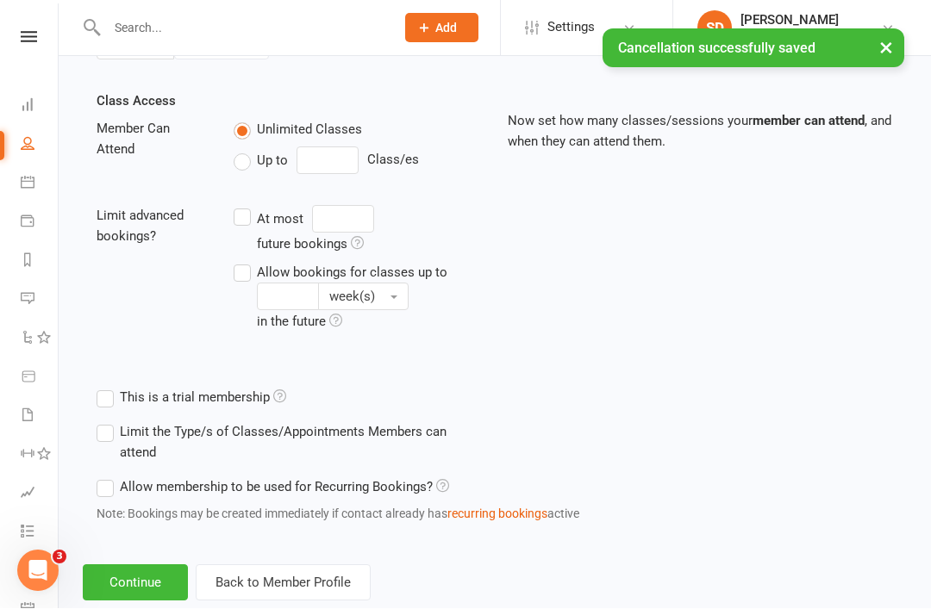
click at [160, 577] on button "Continue" at bounding box center [135, 583] width 105 height 36
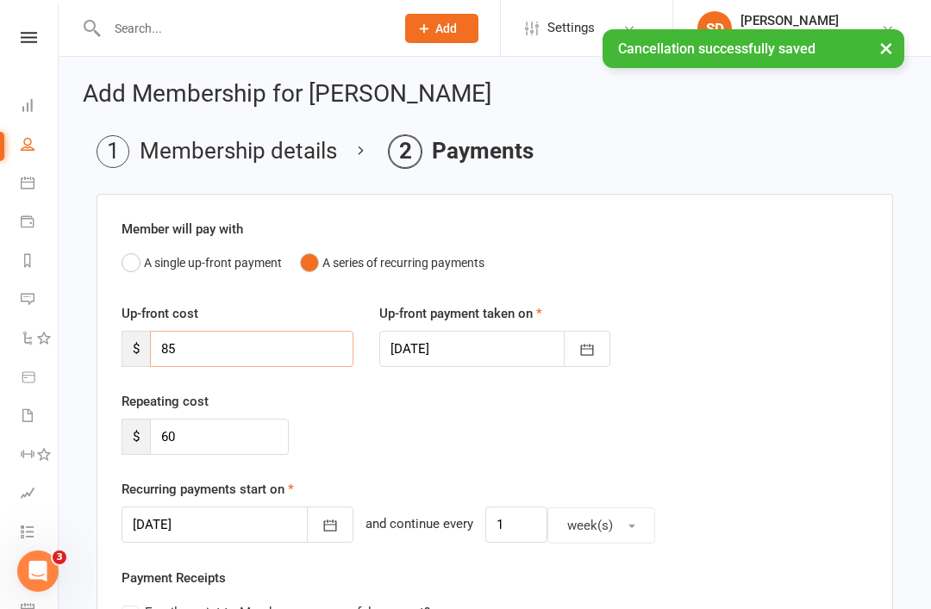
click at [226, 341] on input "85" at bounding box center [251, 349] width 203 height 36
type input "8"
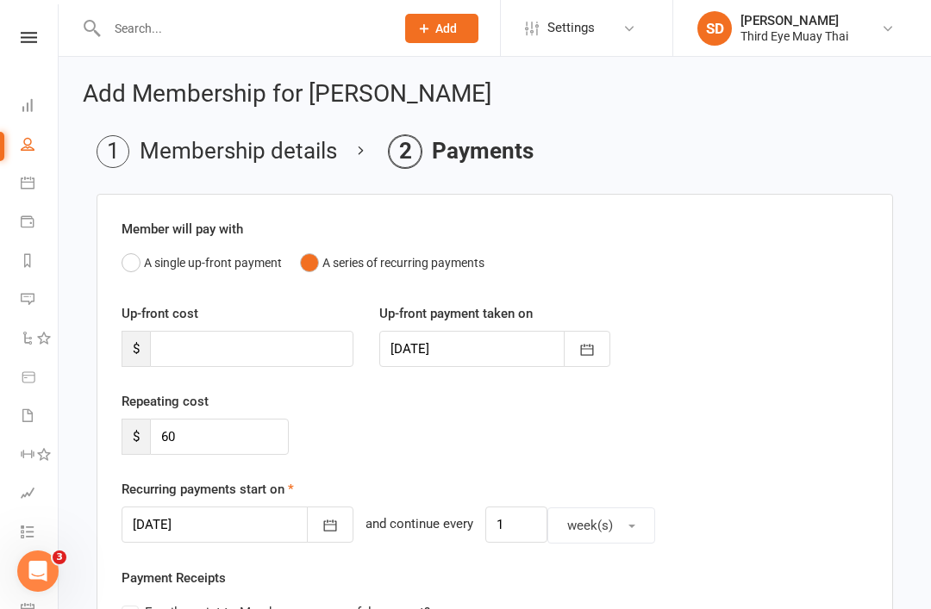
click at [629, 415] on div "Repeating cost $ 60" at bounding box center [495, 435] width 772 height 88
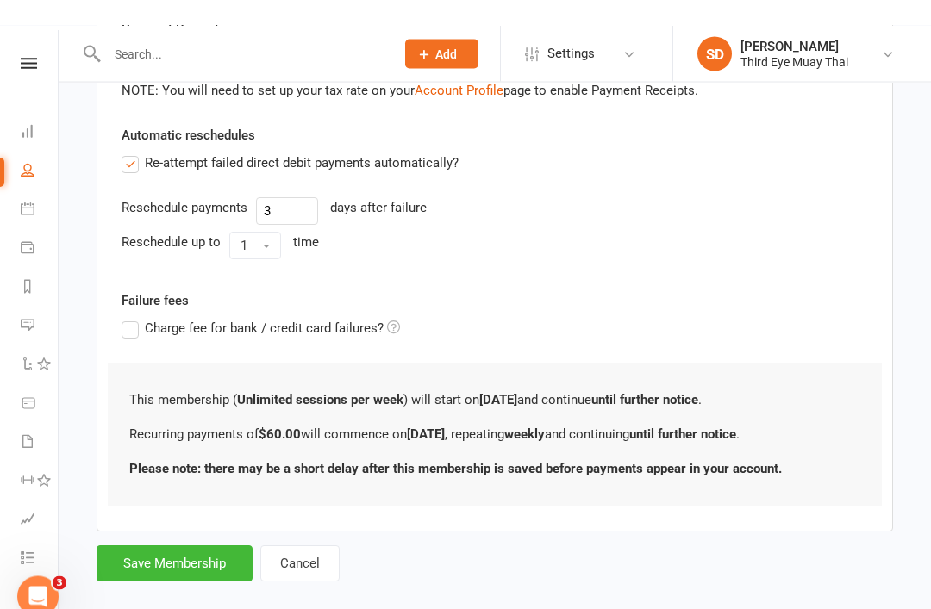
scroll to position [533, 0]
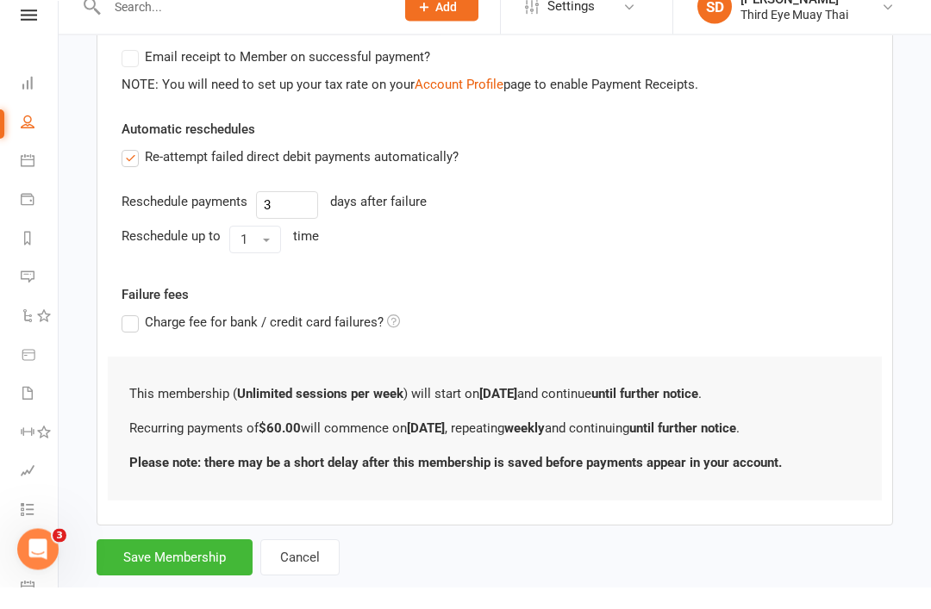
click at [211, 595] on button "Save Membership" at bounding box center [175, 580] width 156 height 36
type input "0"
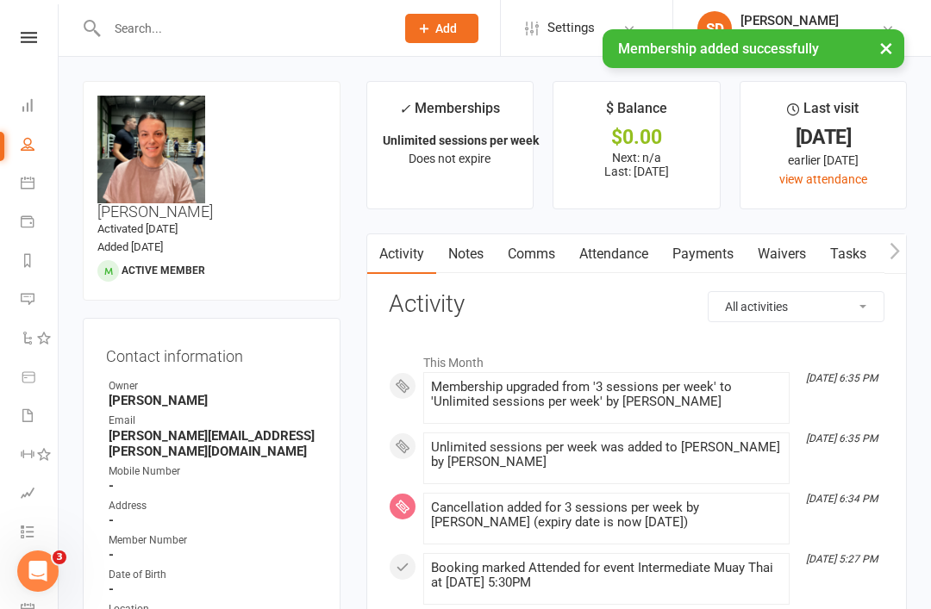
click at [33, 96] on link "Dashboard" at bounding box center [40, 107] width 39 height 39
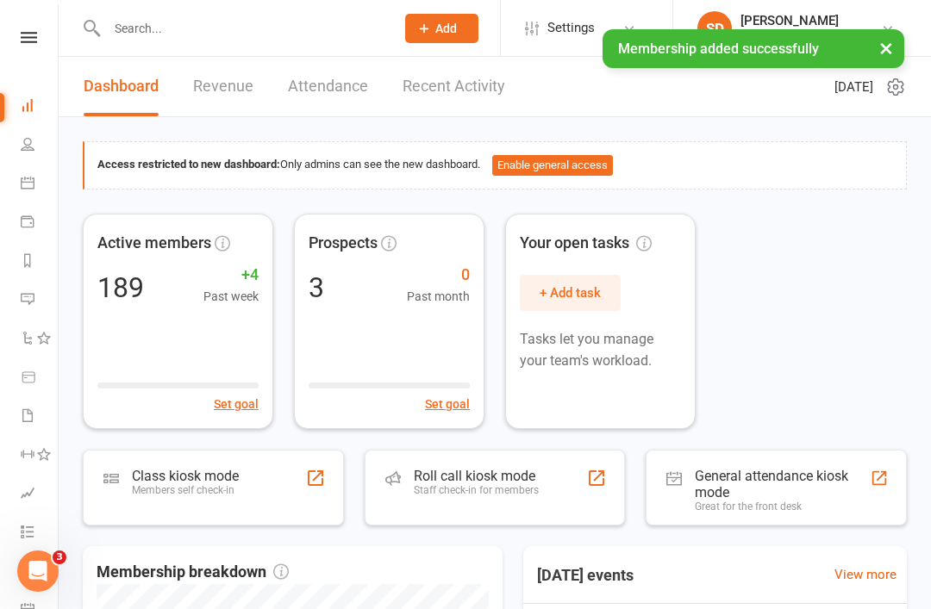
click at [203, 486] on div "Members self check-in" at bounding box center [185, 490] width 107 height 12
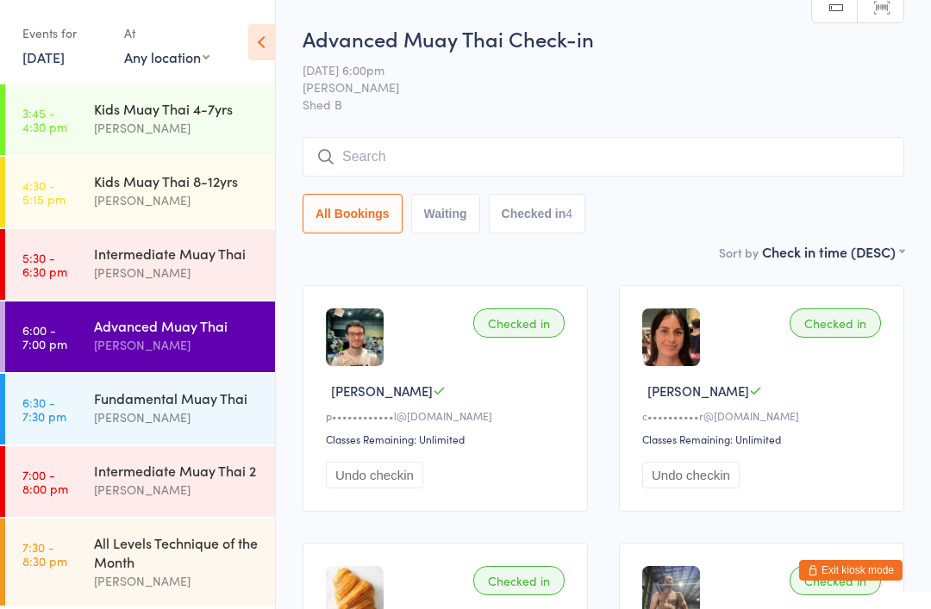
click at [106, 398] on div "Fundamental Muay Thai" at bounding box center [177, 398] width 166 height 19
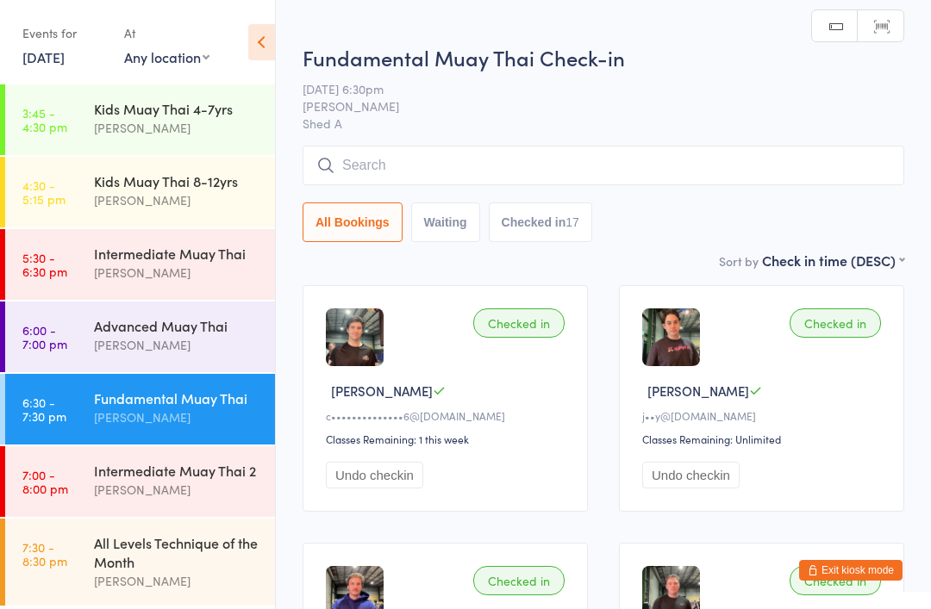
click at [341, 170] on input "search" at bounding box center [602, 166] width 601 height 40
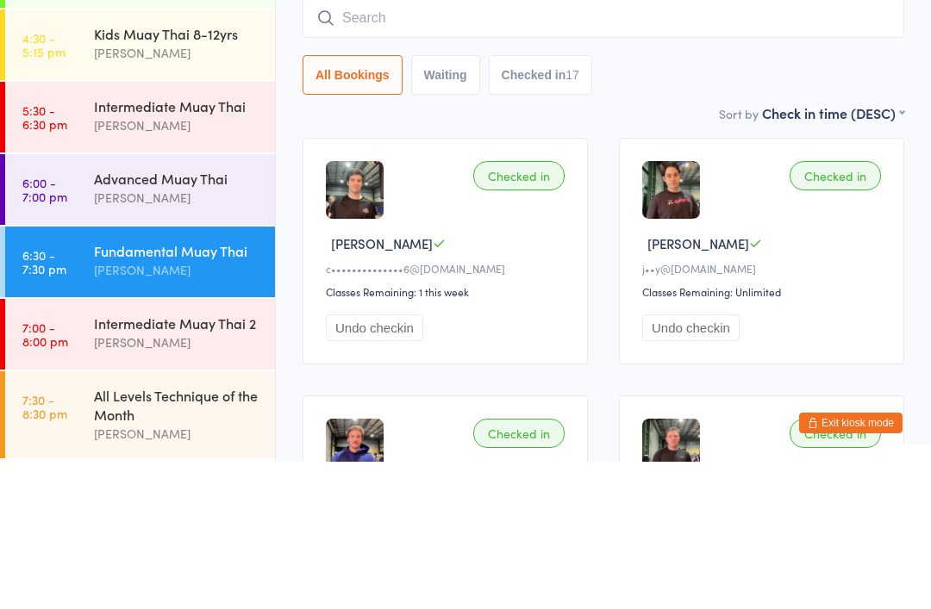
scroll to position [147, 0]
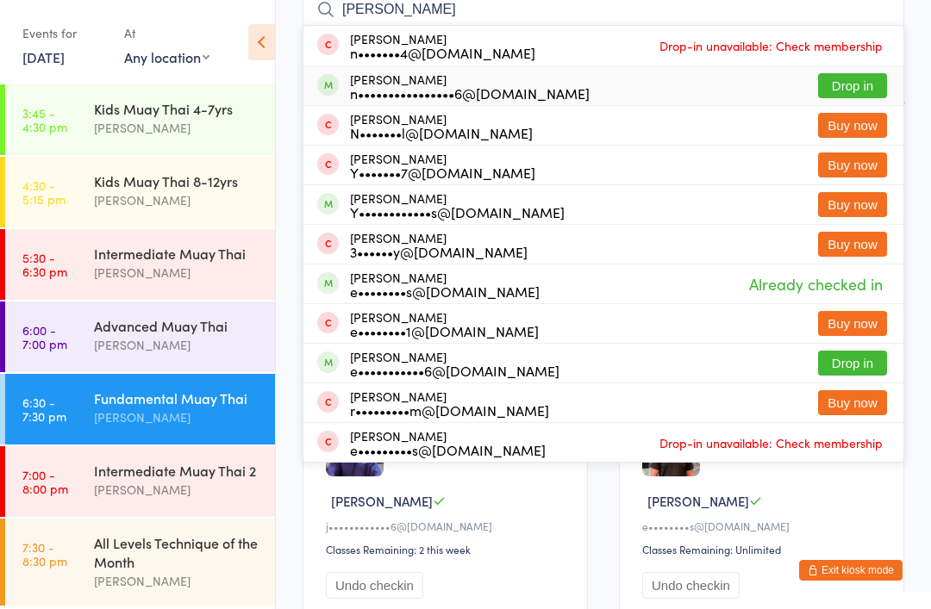
type input "[PERSON_NAME]"
click at [377, 89] on div "n••••••••••••••••6@[DOMAIN_NAME]" at bounding box center [470, 93] width 240 height 14
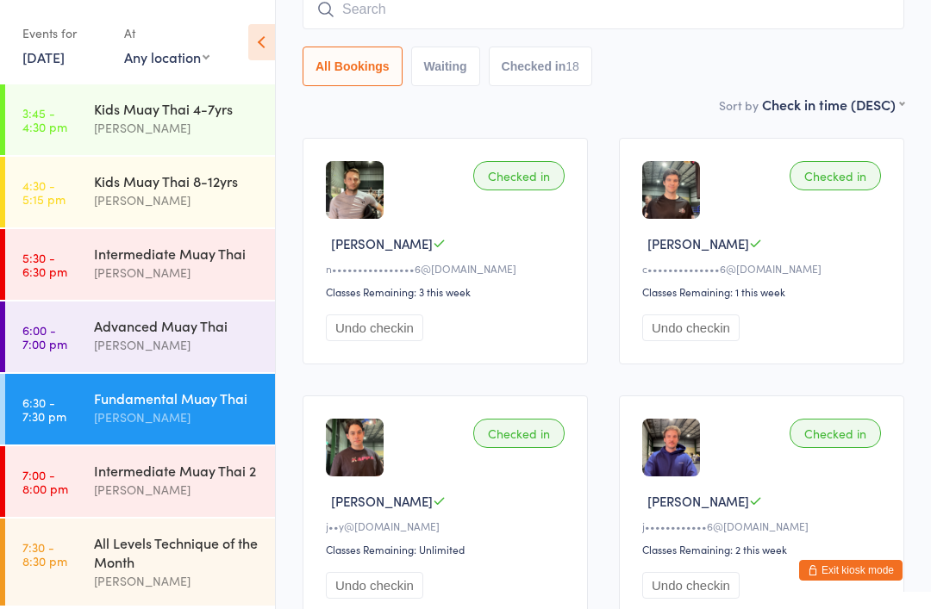
click at [103, 340] on div "[PERSON_NAME]" at bounding box center [177, 345] width 166 height 20
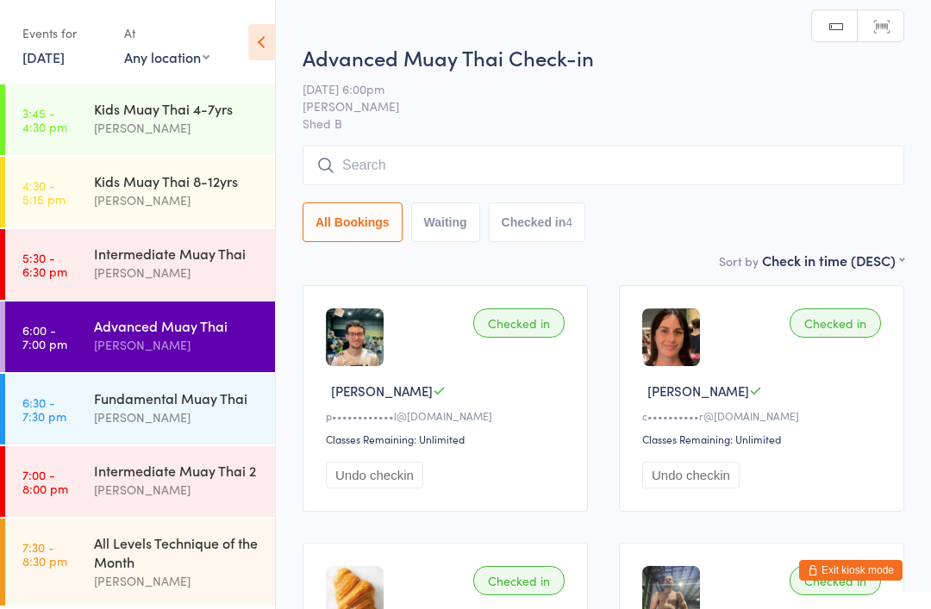
click at [115, 410] on div "[PERSON_NAME]" at bounding box center [177, 418] width 166 height 20
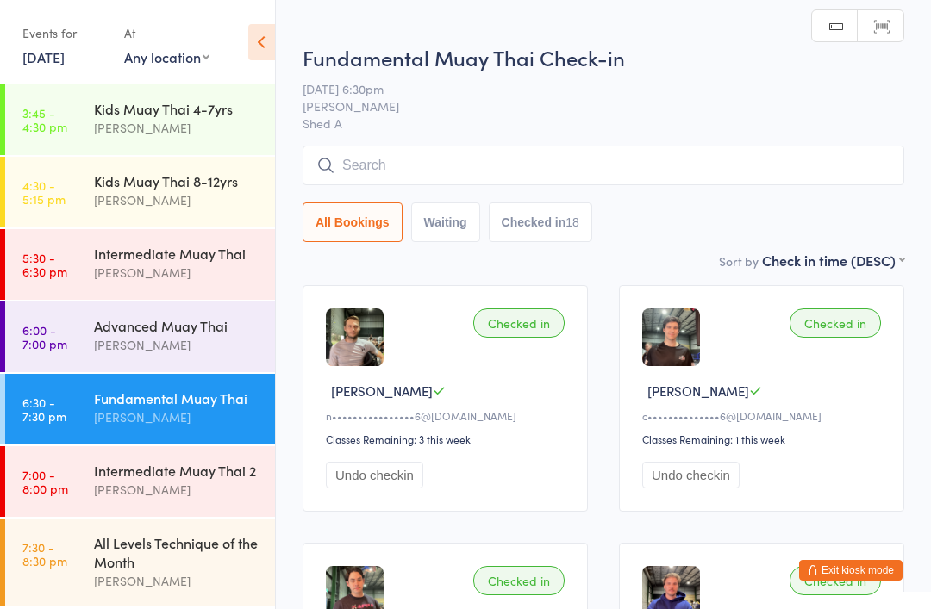
type input "S"
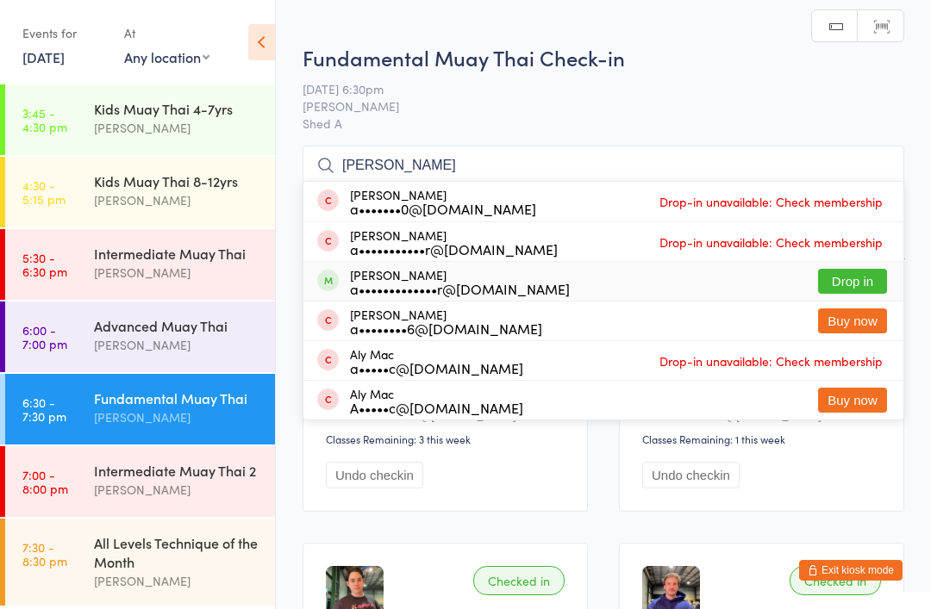
type input "[PERSON_NAME]"
click at [454, 271] on div "[PERSON_NAME] a•••••••••••••r@[DOMAIN_NAME]" at bounding box center [460, 282] width 220 height 28
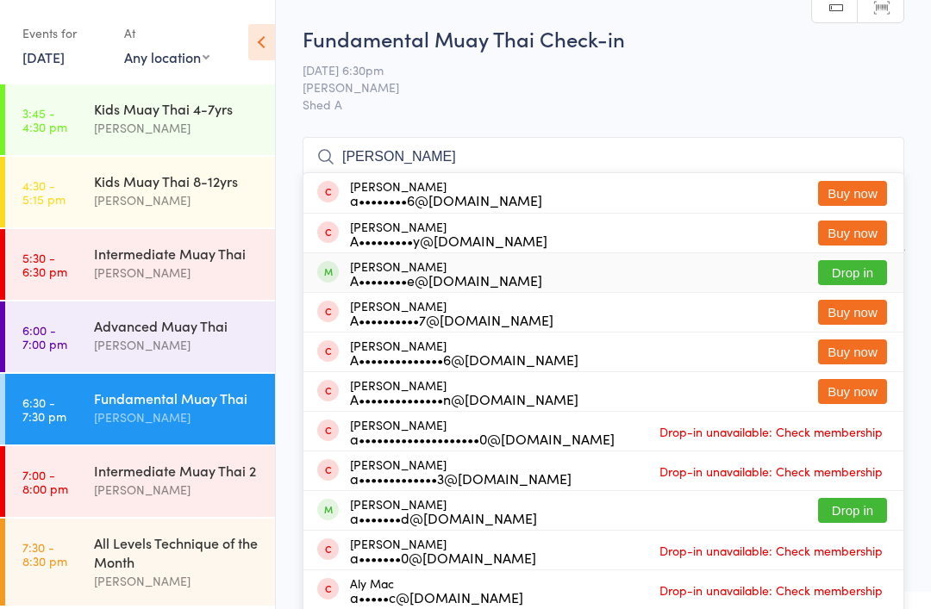
type input "[PERSON_NAME]"
click at [383, 275] on div "A••••••••e@[DOMAIN_NAME]" at bounding box center [446, 280] width 192 height 14
